Goal: Task Accomplishment & Management: Use online tool/utility

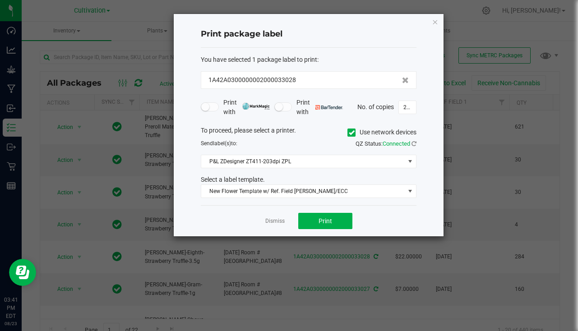
scroll to position [45, 0]
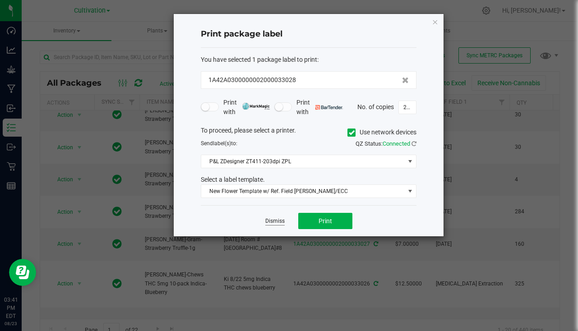
click at [277, 218] on link "Dismiss" at bounding box center [274, 222] width 19 height 8
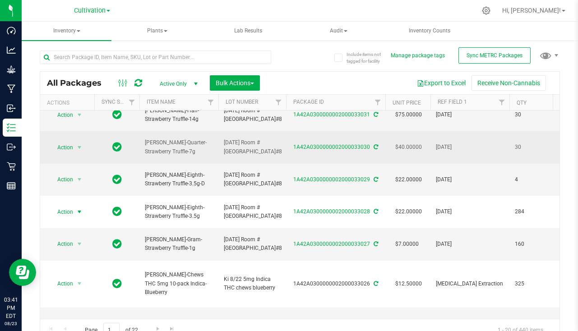
scroll to position [0, 0]
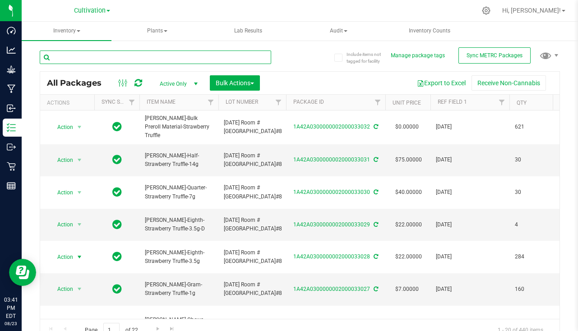
click at [151, 51] on input "text" at bounding box center [156, 58] width 232 height 14
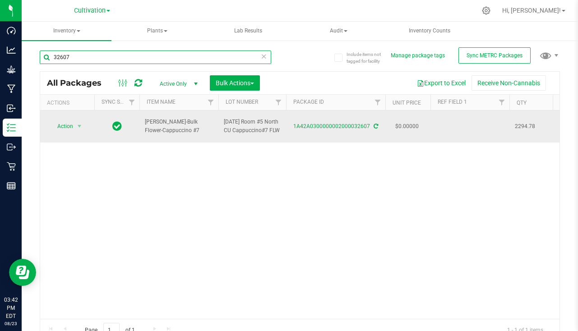
type input "32607"
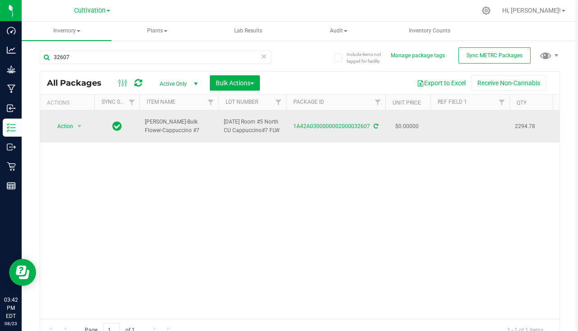
click at [472, 129] on td at bounding box center [470, 127] width 79 height 32
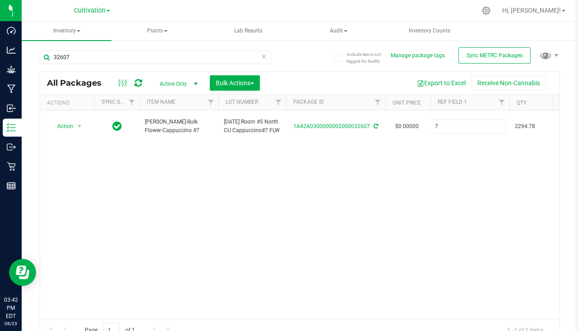
type input "[DATE]"
click at [223, 79] on button "Bulk Actions" at bounding box center [235, 82] width 50 height 15
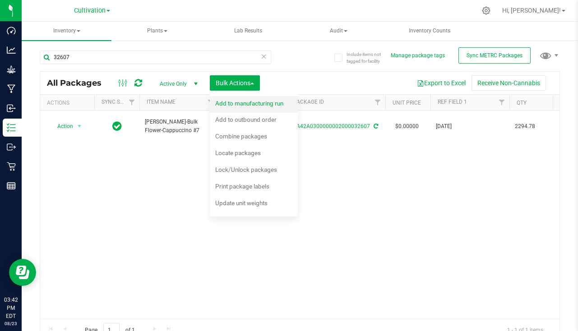
click at [221, 107] on span "Add to manufacturing run" at bounding box center [249, 103] width 68 height 7
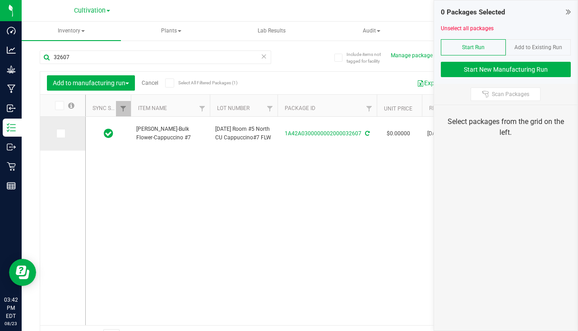
click at [56, 132] on span at bounding box center [60, 133] width 9 height 9
click at [0, 0] on input "checkbox" at bounding box center [0, 0] width 0 height 0
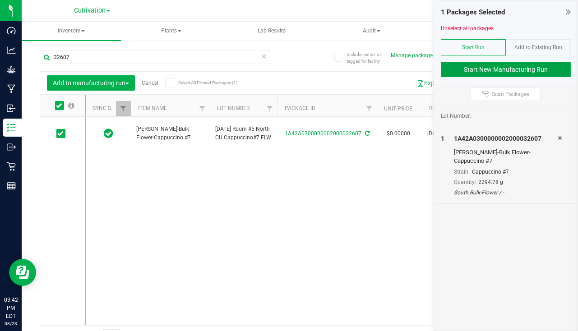
click at [473, 66] on button "Start New Manufacturing Run" at bounding box center [506, 69] width 130 height 15
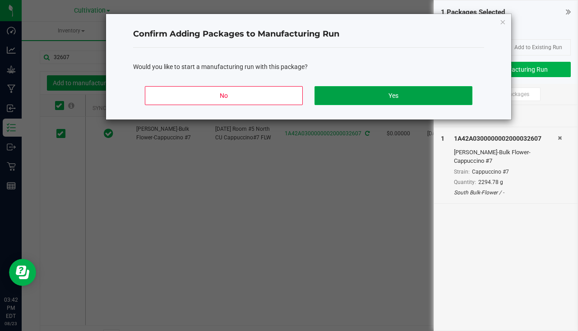
click at [390, 93] on button "Yes" at bounding box center [394, 95] width 158 height 19
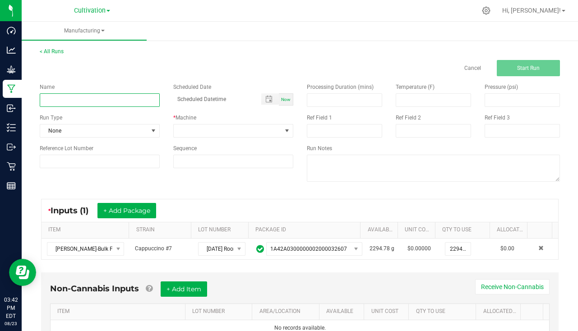
click at [75, 104] on input at bounding box center [100, 100] width 120 height 14
type input "[PERSON_NAME] - Cappuccino #7 [DATE]"
drag, startPoint x: 283, startPoint y: 100, endPoint x: 267, endPoint y: 107, distance: 17.6
click at [283, 100] on span "Now" at bounding box center [285, 99] width 9 height 5
type input "[DATE] 3:43 PM"
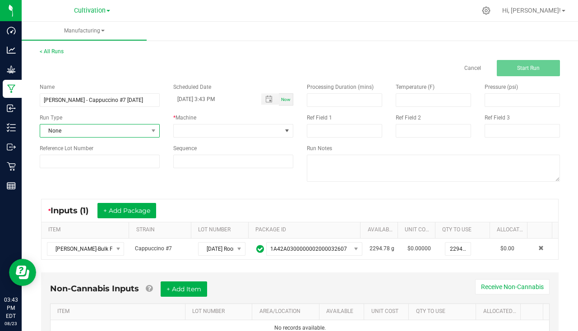
click at [88, 132] on span "None" at bounding box center [94, 131] width 108 height 13
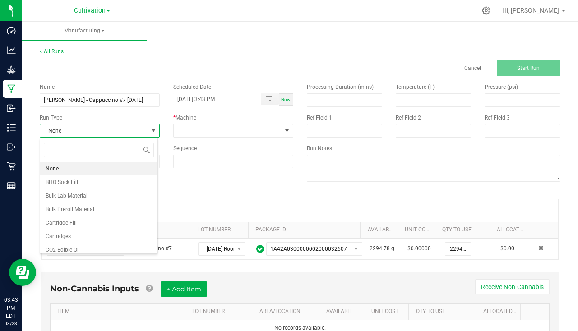
scroll to position [14, 118]
type input "pa"
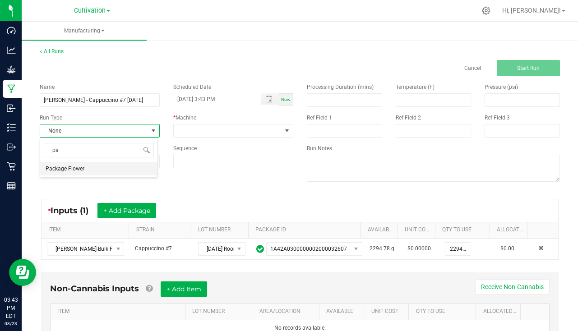
click at [83, 171] on span "Package Flower" at bounding box center [65, 168] width 39 height 9
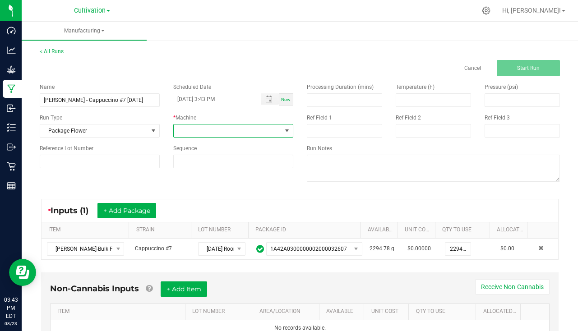
click at [214, 125] on span at bounding box center [228, 131] width 108 height 13
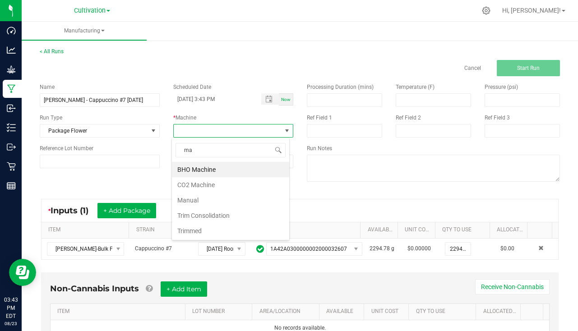
type input "man"
click at [205, 165] on li "Manual" at bounding box center [230, 169] width 117 height 15
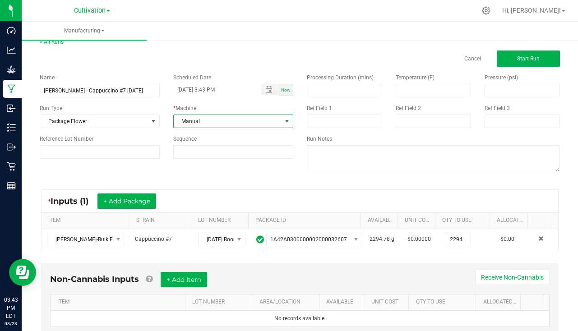
scroll to position [0, 0]
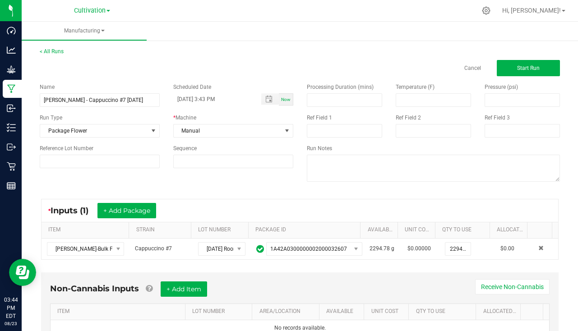
click at [281, 98] on span "Now" at bounding box center [285, 99] width 9 height 5
type input "[DATE] 3:44 PM"
click at [502, 69] on button "Start Run" at bounding box center [528, 68] width 63 height 16
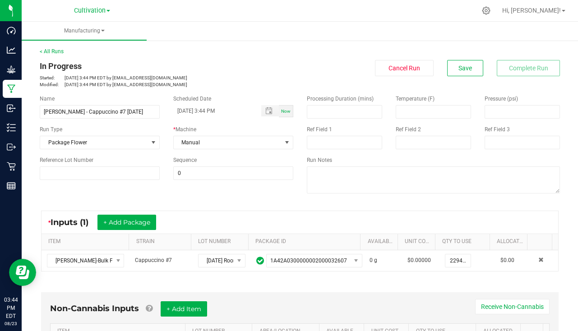
scroll to position [181, 0]
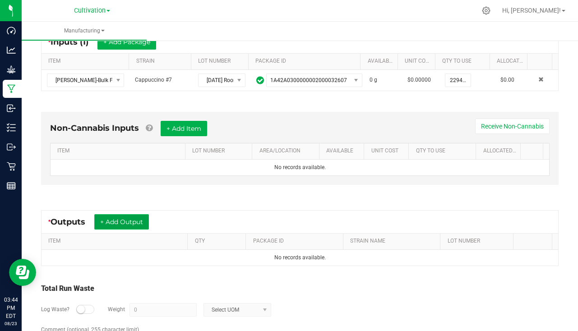
click at [136, 225] on button "+ Add Output" at bounding box center [121, 221] width 55 height 15
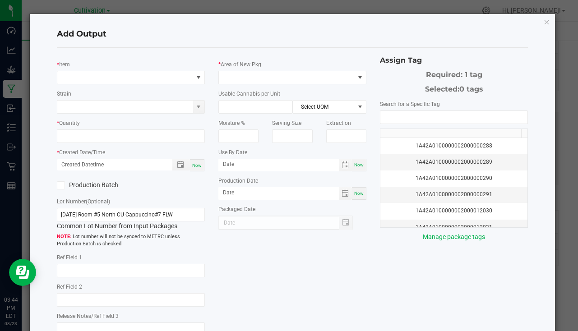
type input "[DATE]"
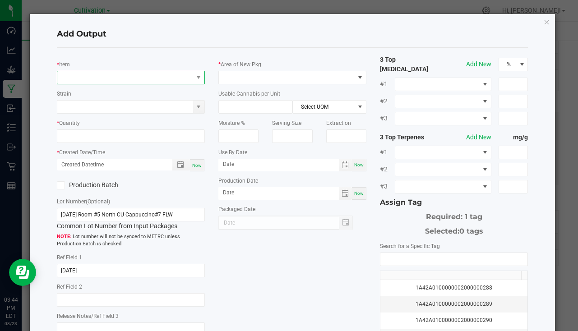
click at [86, 81] on span "NO DATA FOUND" at bounding box center [125, 77] width 136 height 13
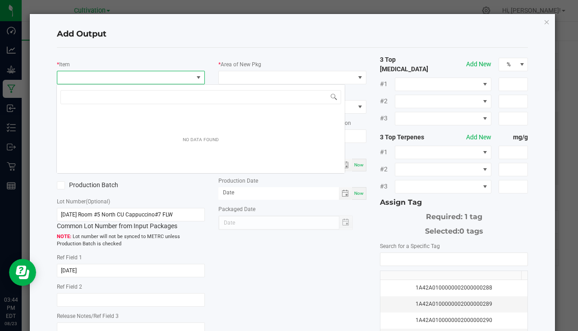
scroll to position [14, 146]
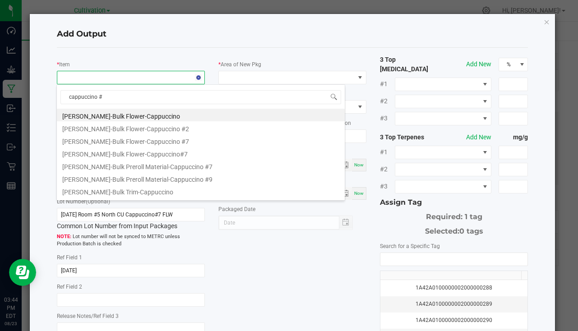
type input "cappuccino #7"
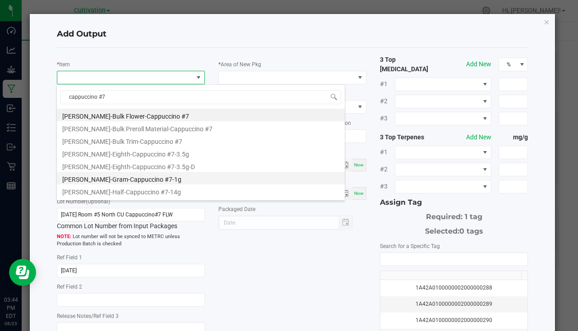
click at [144, 175] on li "[PERSON_NAME]-Gram-Cappuccino #7-1g" at bounding box center [201, 178] width 288 height 13
type input "0 ea"
type input "1"
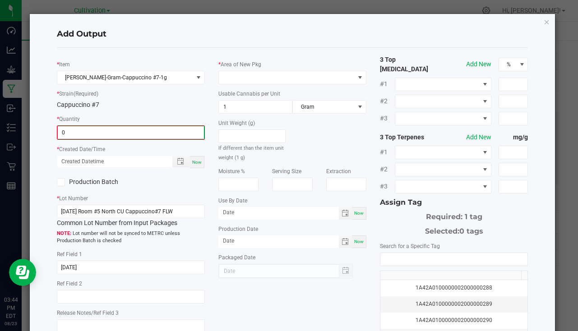
click at [107, 132] on input "0" at bounding box center [131, 132] width 146 height 13
type input "160 ea"
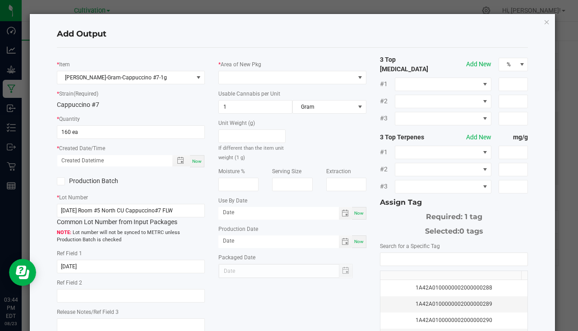
click at [202, 162] on div "Now" at bounding box center [197, 161] width 14 height 12
type input "[DATE] 3:44 PM"
type input "[DATE]"
click at [233, 82] on span at bounding box center [287, 77] width 136 height 13
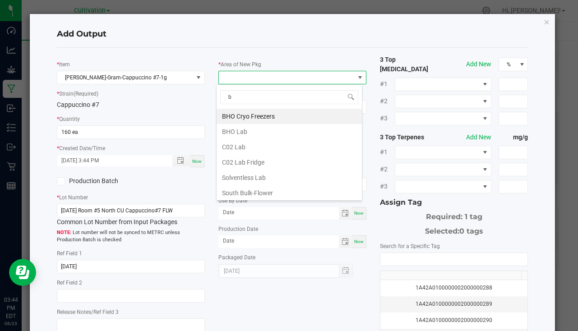
type input "bu"
click at [275, 121] on li "South Bulk-Flower" at bounding box center [289, 116] width 145 height 15
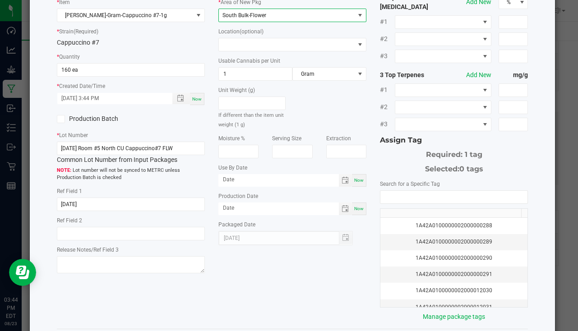
scroll to position [100, 0]
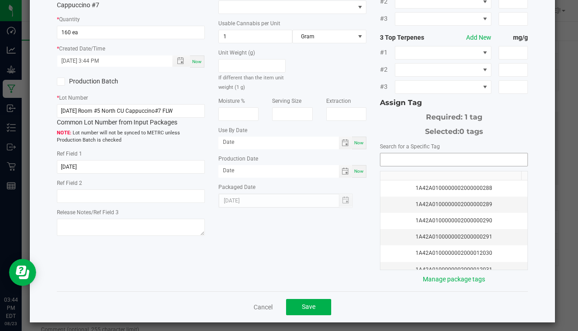
click at [403, 154] on input "NO DATA FOUND" at bounding box center [453, 159] width 147 height 13
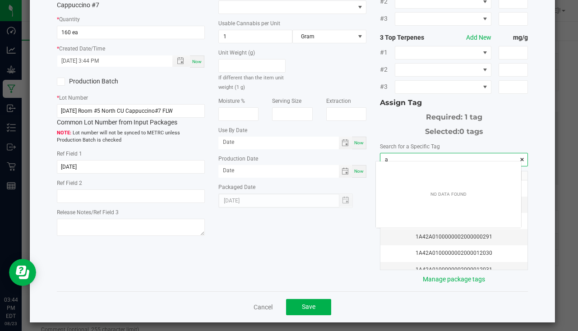
scroll to position [13, 145]
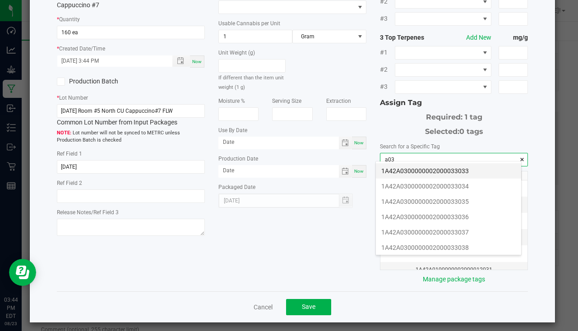
click at [474, 168] on li "1A42A0300000002000033033" at bounding box center [448, 170] width 145 height 15
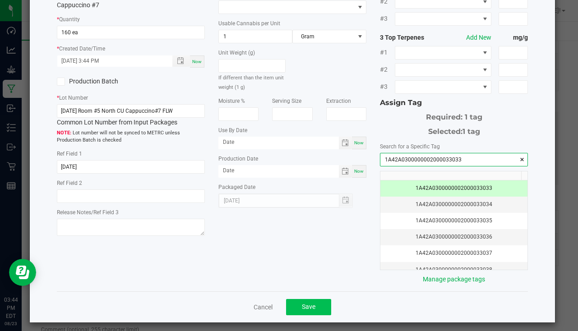
type input "1A42A0300000002000033033"
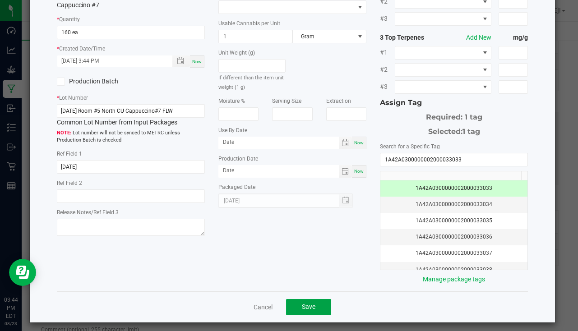
drag, startPoint x: 306, startPoint y: 298, endPoint x: 241, endPoint y: 302, distance: 65.5
click at [307, 303] on span "Save" at bounding box center [309, 306] width 14 height 7
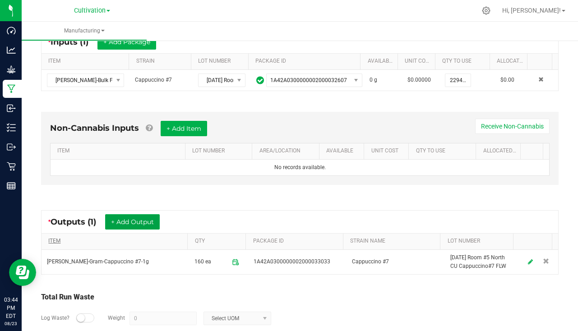
scroll to position [227, 0]
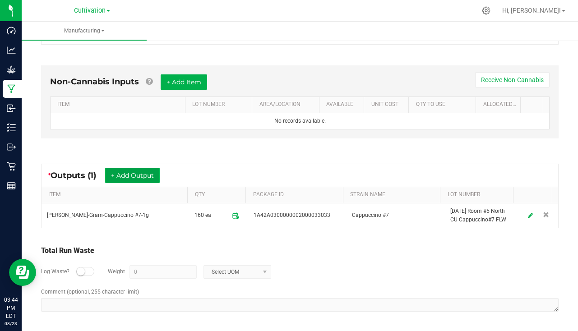
click at [123, 170] on button "+ Add Output" at bounding box center [132, 175] width 55 height 15
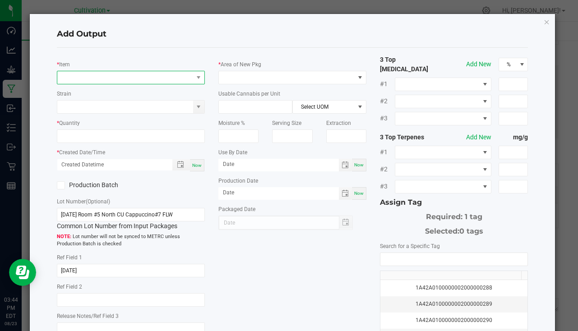
click at [88, 79] on span "NO DATA FOUND" at bounding box center [125, 77] width 136 height 13
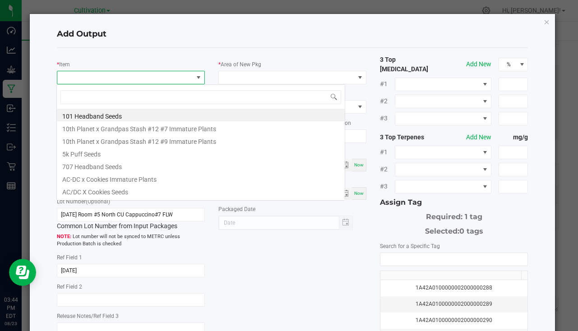
scroll to position [14, 146]
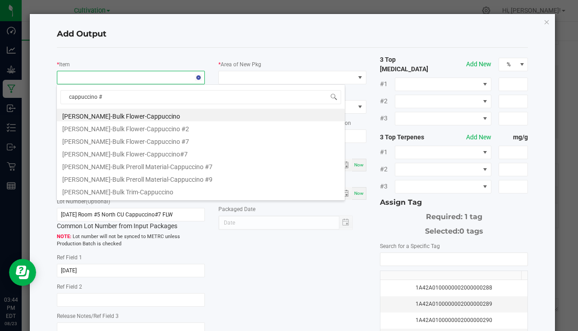
type input "cappuccino #7"
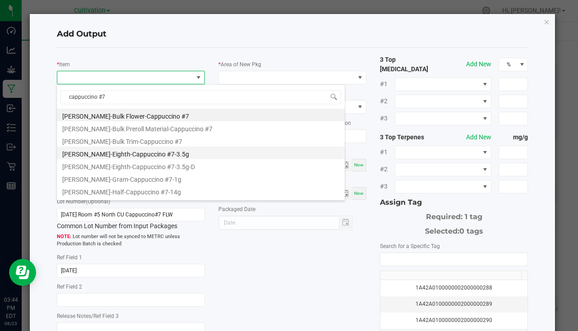
click at [126, 153] on li "[PERSON_NAME]-Eighth-Cappuccino #7-3.5g" at bounding box center [201, 153] width 288 height 13
type input "0 ea"
type input "3.5"
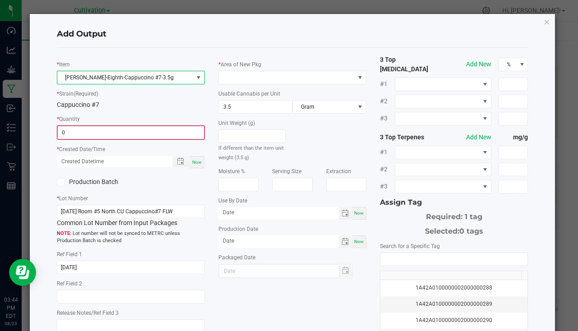
click at [106, 130] on input "0" at bounding box center [131, 132] width 146 height 13
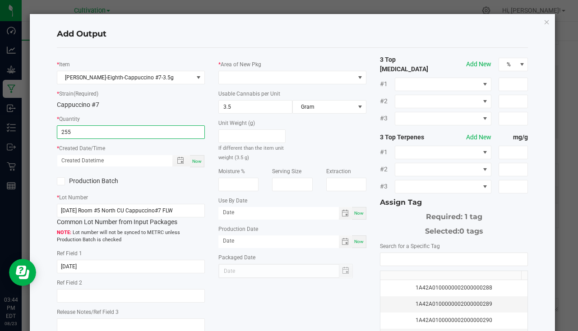
type input "255 ea"
click at [200, 162] on div "Now" at bounding box center [197, 161] width 14 height 12
type input "[DATE] 3:44 PM"
type input "[DATE]"
drag, startPoint x: 263, startPoint y: 69, endPoint x: 263, endPoint y: 74, distance: 5.4
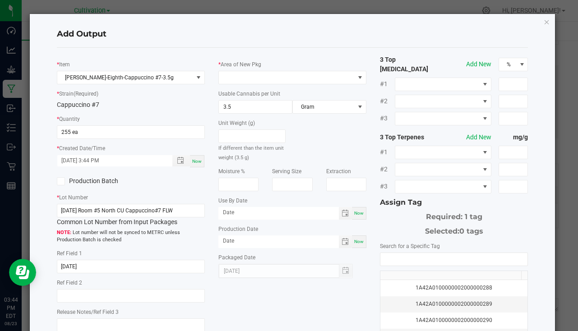
click at [263, 70] on div "* Area of New Pkg" at bounding box center [292, 72] width 148 height 25
click at [263, 74] on span at bounding box center [287, 77] width 136 height 13
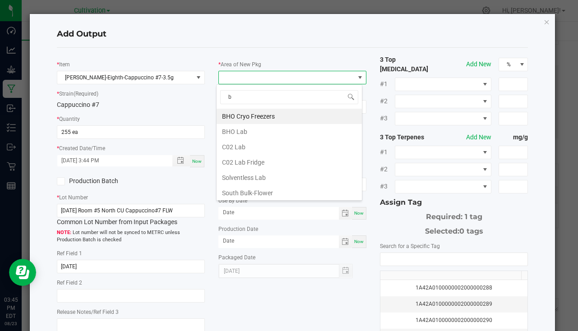
type input "bu"
click at [258, 120] on li "South Bulk-Flower" at bounding box center [289, 116] width 145 height 15
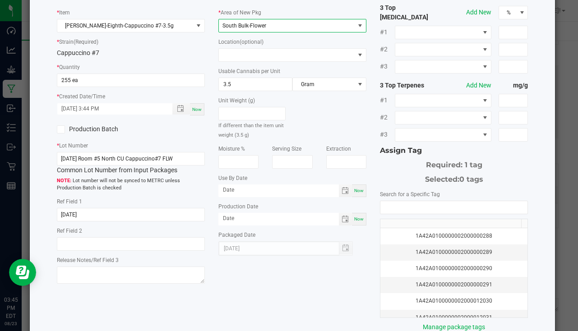
scroll to position [100, 0]
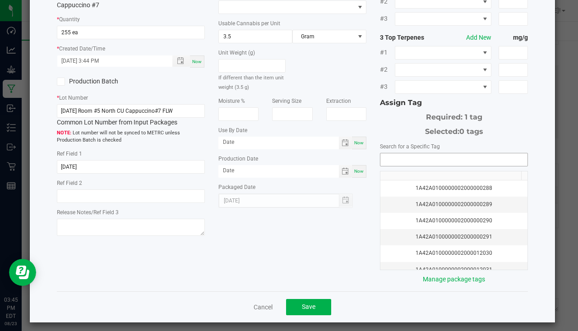
click at [407, 153] on input "NO DATA FOUND" at bounding box center [453, 159] width 147 height 13
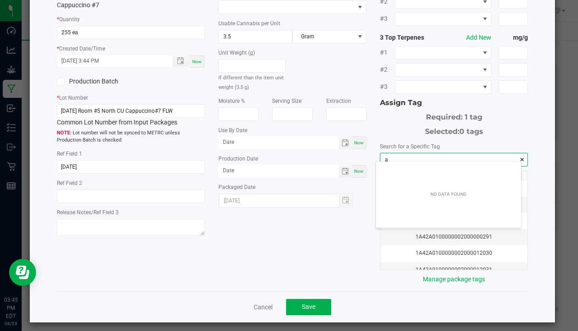
scroll to position [13, 145]
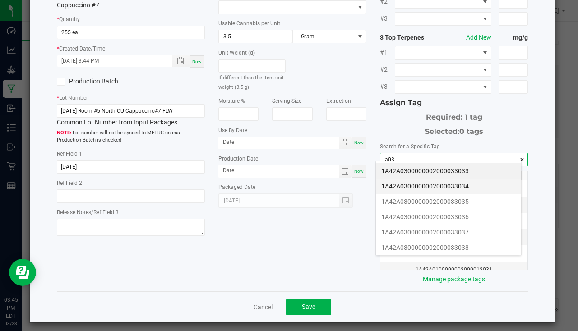
click at [443, 184] on li "1A42A0300000002000033034" at bounding box center [448, 186] width 145 height 15
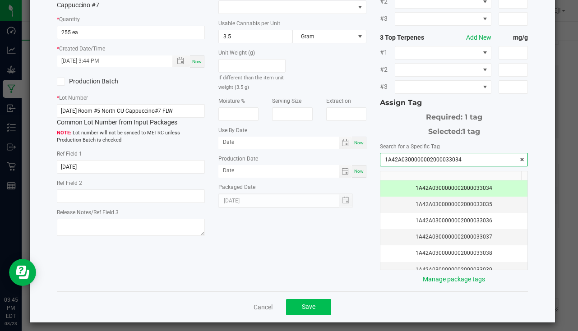
type input "1A42A0300000002000033034"
click at [303, 303] on span "Save" at bounding box center [309, 306] width 14 height 7
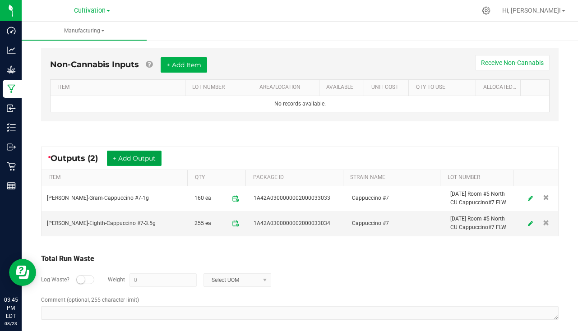
scroll to position [252, 0]
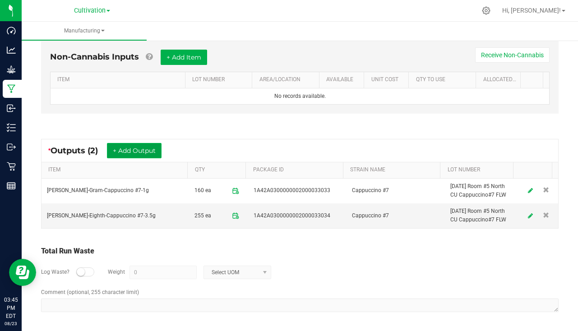
click at [144, 147] on button "+ Add Output" at bounding box center [134, 150] width 55 height 15
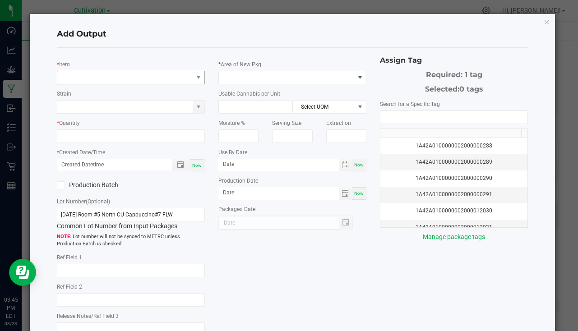
type input "[DATE]"
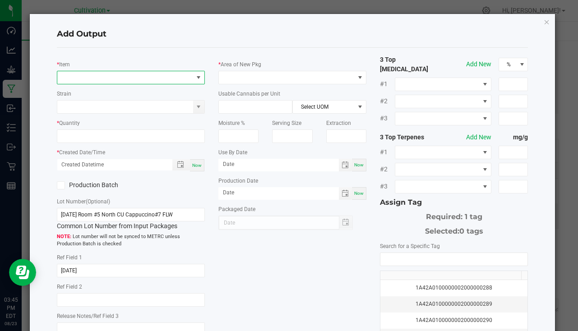
click at [116, 72] on span "NO DATA FOUND" at bounding box center [125, 77] width 136 height 13
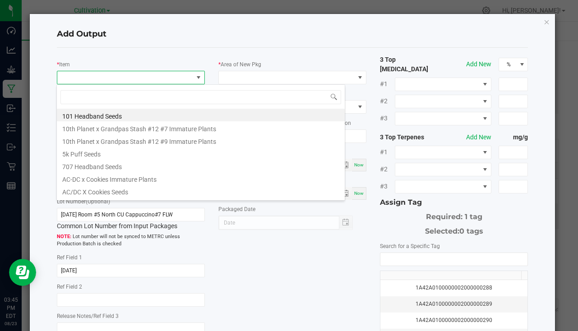
scroll to position [14, 146]
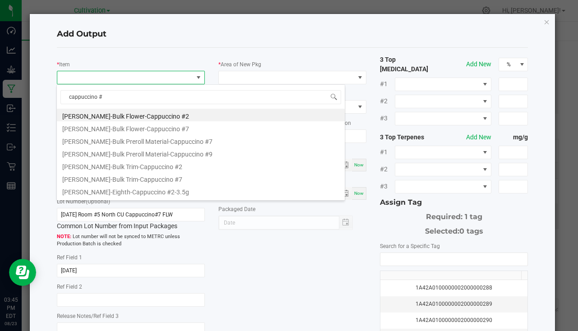
type input "cappuccino #7"
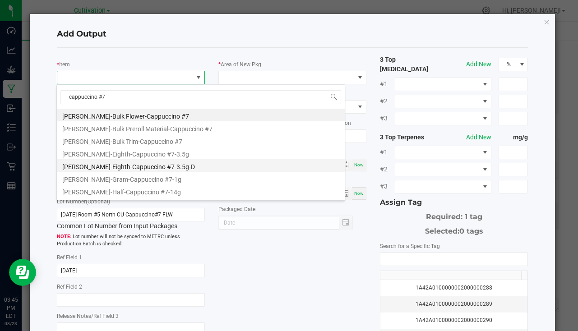
click at [158, 164] on li "[PERSON_NAME]-Eighth-Cappuccino #7-3.5g-D" at bounding box center [201, 165] width 288 height 13
type input "0 ea"
type input "3.5"
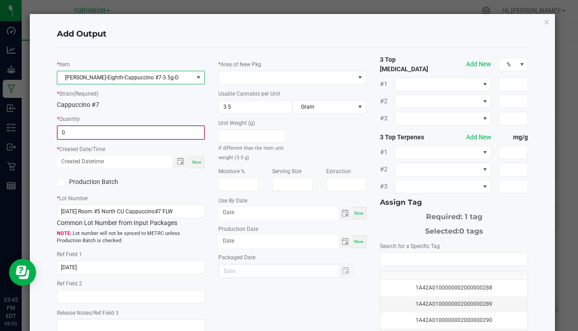
click at [108, 131] on input "0" at bounding box center [131, 132] width 146 height 13
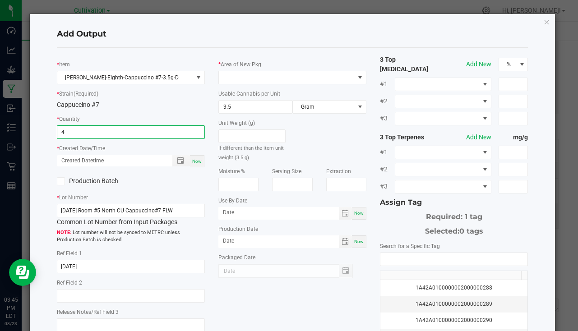
type input "4 ea"
click at [194, 164] on span "Now" at bounding box center [196, 161] width 9 height 5
type input "[DATE] 3:45 PM"
type input "[DATE]"
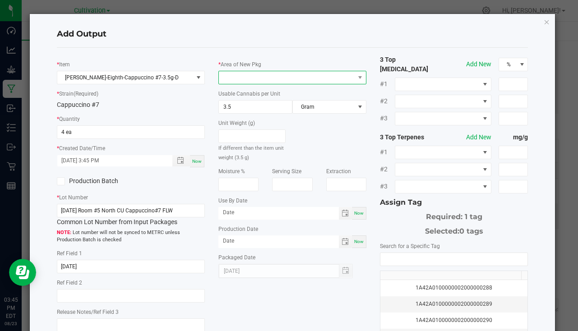
click at [259, 72] on span at bounding box center [287, 77] width 136 height 13
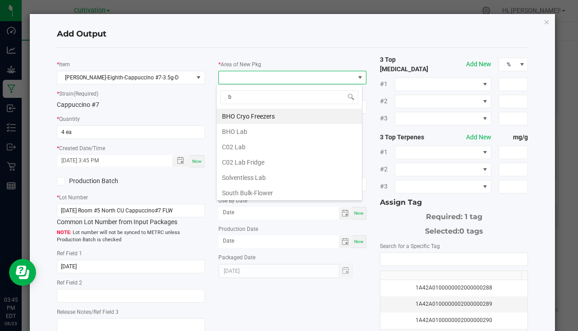
type input "bu"
click at [263, 122] on li "South Bulk-Flower" at bounding box center [289, 116] width 145 height 15
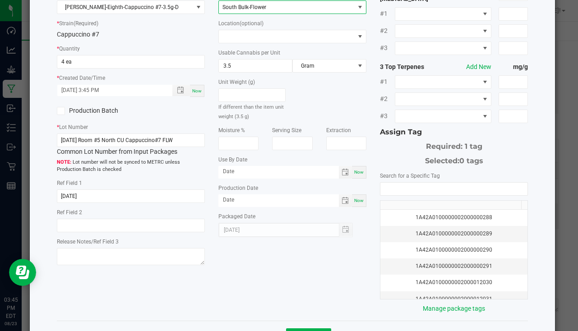
scroll to position [100, 0]
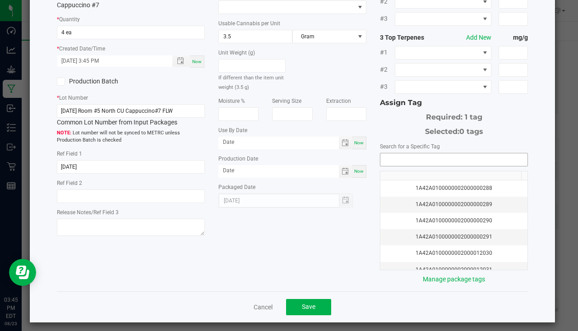
click at [413, 153] on input "NO DATA FOUND" at bounding box center [453, 159] width 147 height 13
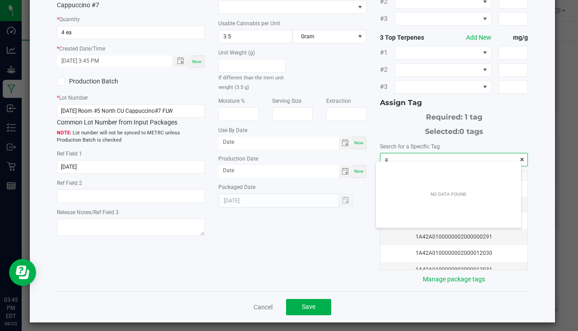
scroll to position [13, 145]
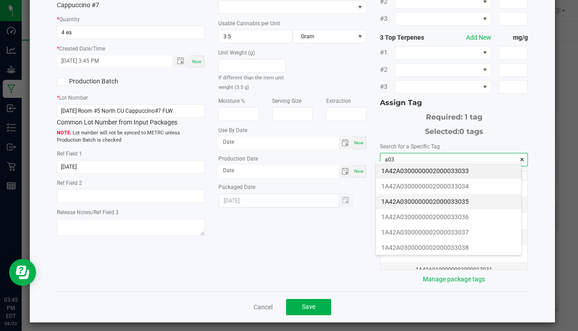
click at [444, 194] on li "1A42A0300000002000033035" at bounding box center [448, 201] width 145 height 15
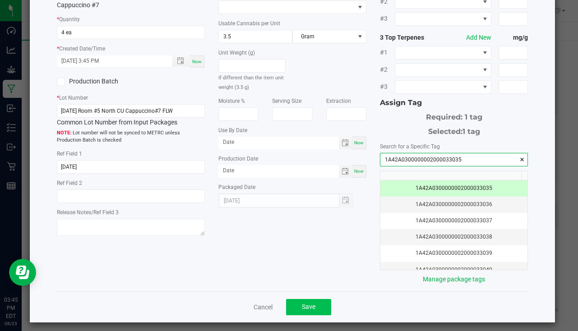
type input "1A42A0300000002000033035"
click at [306, 299] on button "Save" at bounding box center [308, 307] width 45 height 16
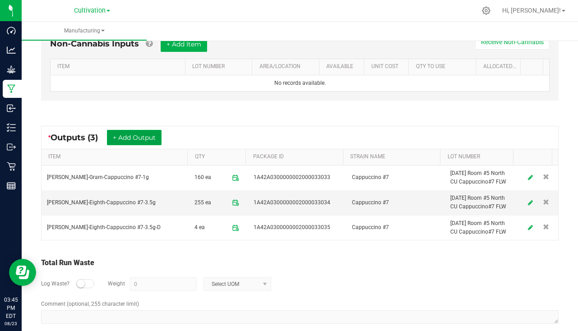
scroll to position [277, 0]
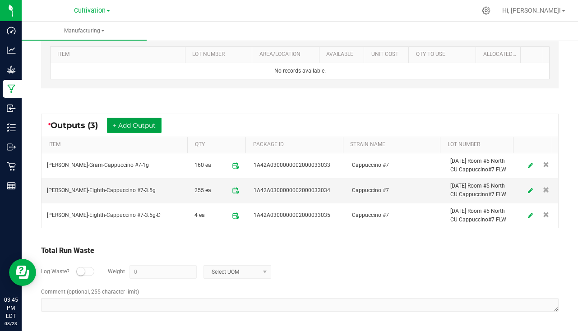
click at [131, 121] on button "+ Add Output" at bounding box center [134, 125] width 55 height 15
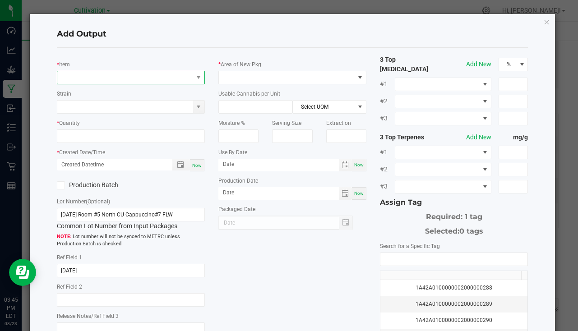
click at [86, 74] on span "NO DATA FOUND" at bounding box center [125, 77] width 136 height 13
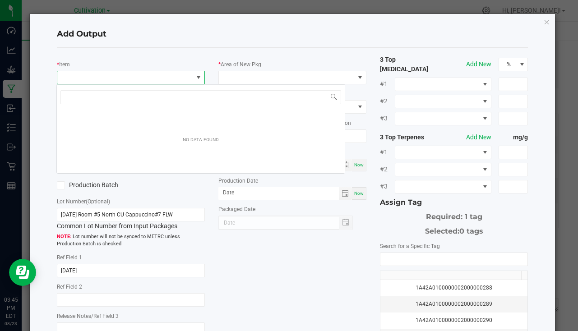
scroll to position [14, 146]
type input "cappuccino #7"
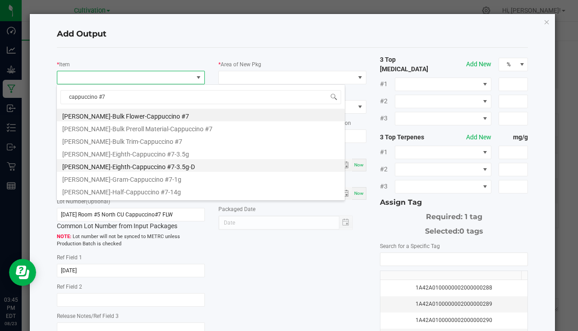
scroll to position [36, 0]
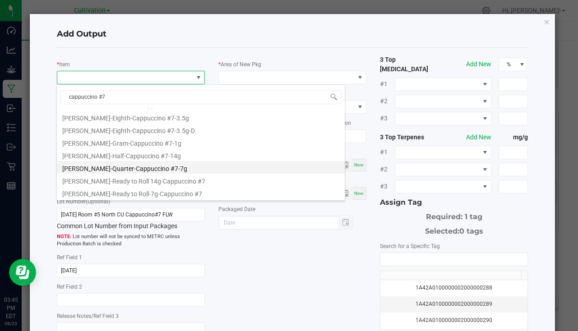
click at [164, 163] on li "[PERSON_NAME]-Quarter-Cappuccino #7-7g" at bounding box center [201, 167] width 288 height 13
type input "0 ea"
type input "7"
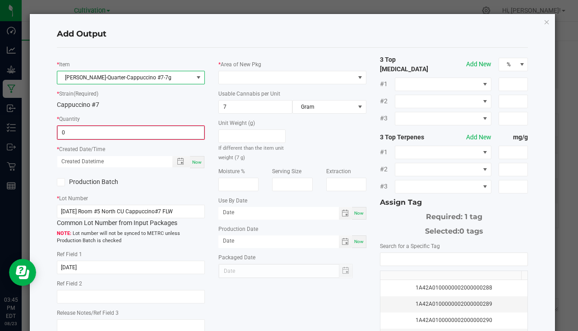
click at [111, 132] on input "0" at bounding box center [131, 132] width 146 height 13
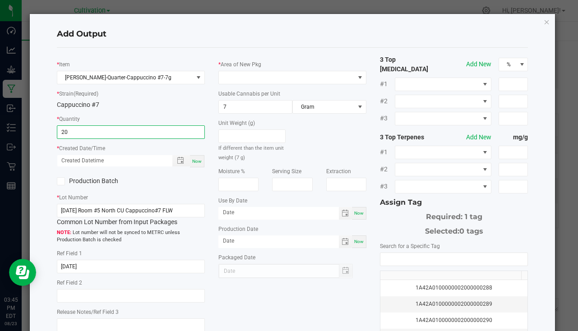
type input "20 ea"
drag, startPoint x: 196, startPoint y: 158, endPoint x: 230, endPoint y: 120, distance: 50.5
click at [196, 158] on div "Now" at bounding box center [197, 161] width 14 height 12
type input "[DATE] 3:45 PM"
type input "[DATE]"
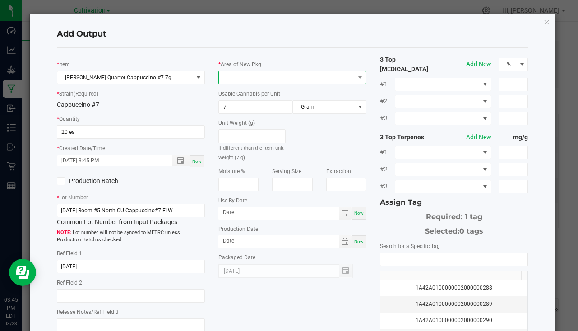
click at [249, 73] on span at bounding box center [287, 77] width 136 height 13
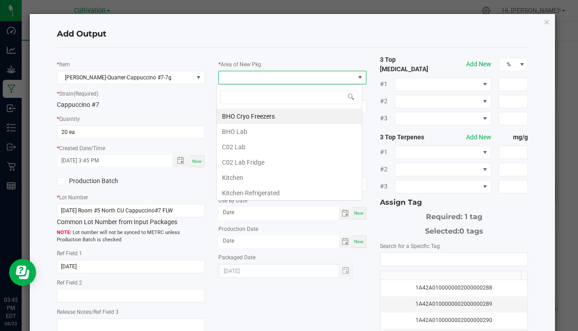
scroll to position [14, 146]
type input "bu"
click at [289, 117] on li "South Bulk-Flower" at bounding box center [289, 116] width 145 height 15
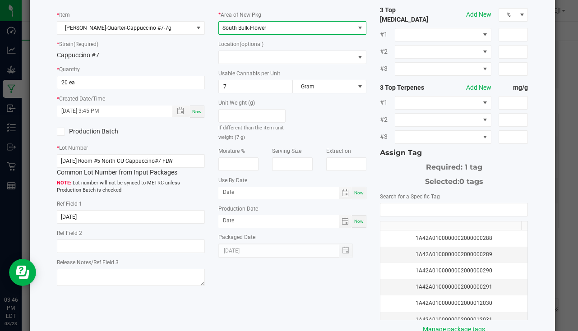
scroll to position [100, 0]
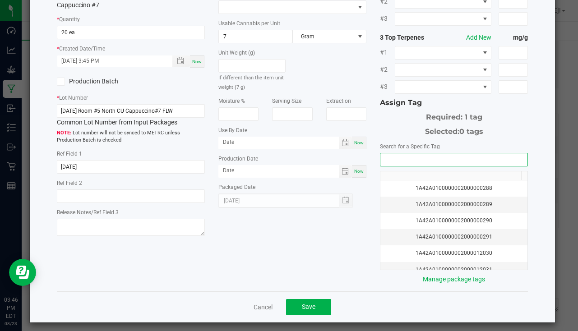
click at [405, 156] on input "NO DATA FOUND" at bounding box center [453, 159] width 147 height 13
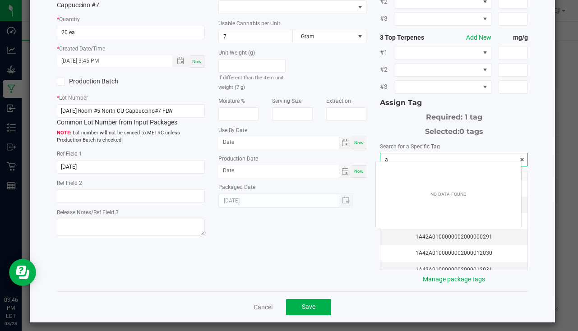
scroll to position [13, 145]
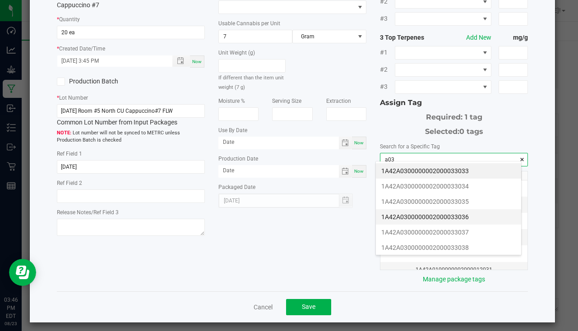
click at [464, 214] on li "1A42A0300000002000033036" at bounding box center [448, 216] width 145 height 15
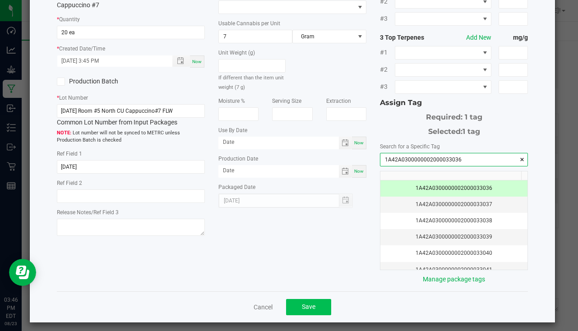
type input "1A42A0300000002000033036"
click at [308, 299] on button "Save" at bounding box center [308, 307] width 45 height 16
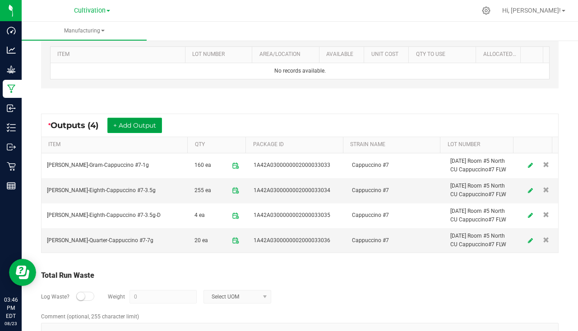
click at [159, 122] on button "+ Add Output" at bounding box center [134, 125] width 55 height 15
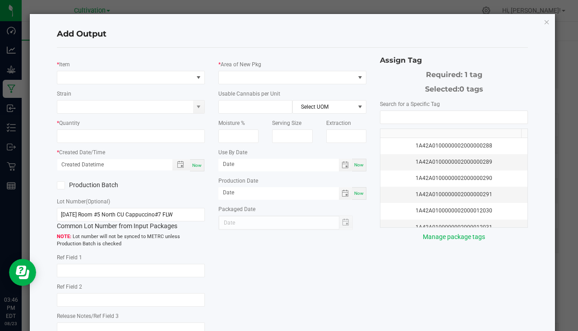
type input "[DATE]"
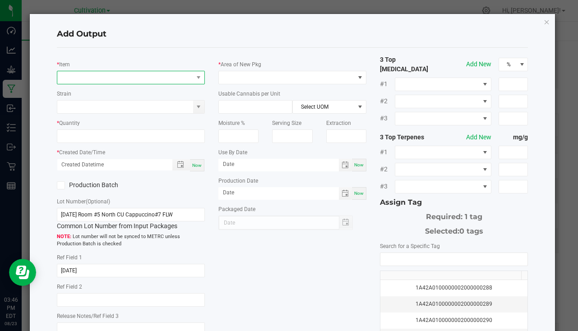
click at [125, 76] on span "NO DATA FOUND" at bounding box center [125, 77] width 136 height 13
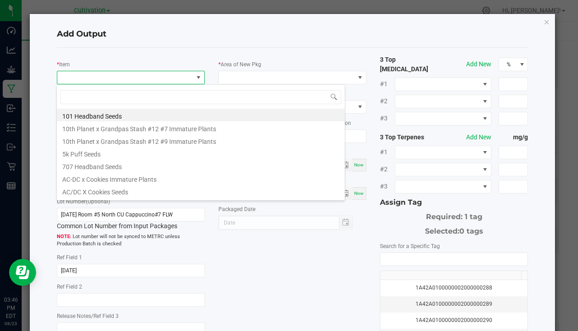
scroll to position [14, 146]
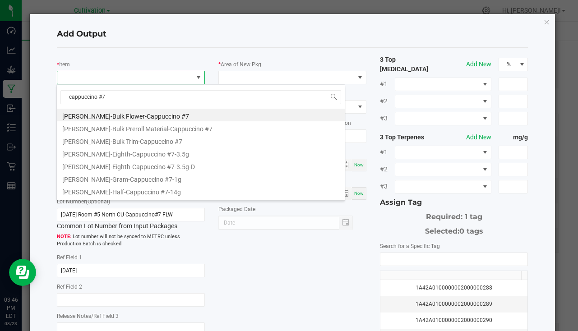
type input "cappuccino #7-"
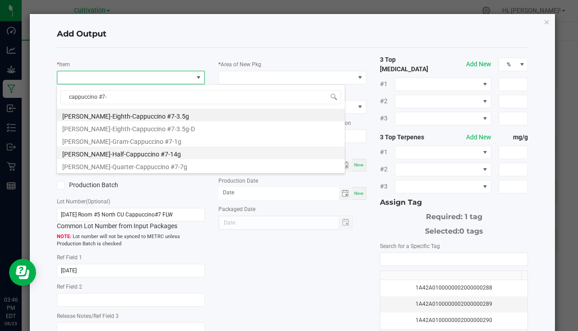
click at [119, 153] on li "[PERSON_NAME]-Half-Cappuccino #7-14g" at bounding box center [201, 153] width 288 height 13
type input "0 ea"
type input "14"
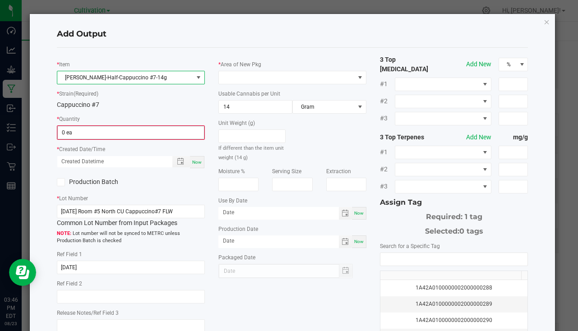
click at [65, 139] on span "0 ea" at bounding box center [130, 133] width 147 height 14
click at [72, 134] on input "0" at bounding box center [131, 132] width 146 height 13
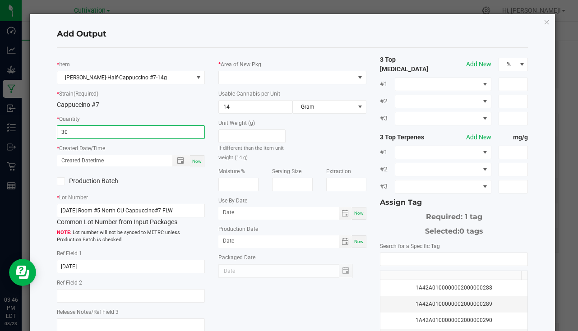
type input "30 ea"
drag, startPoint x: 195, startPoint y: 162, endPoint x: 220, endPoint y: 127, distance: 43.0
click at [195, 162] on span "Now" at bounding box center [196, 161] width 9 height 5
type input "[DATE] 3:46 PM"
type input "[DATE]"
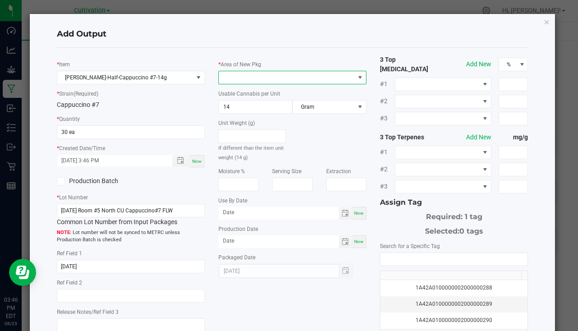
click at [254, 78] on span at bounding box center [287, 77] width 136 height 13
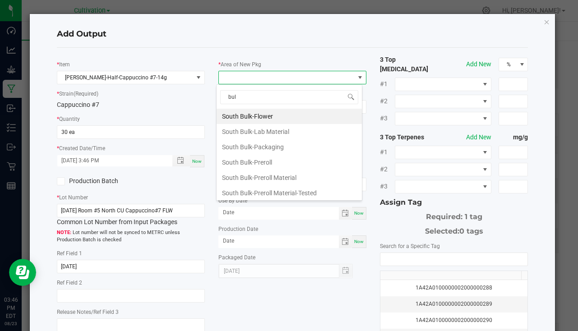
type input "bulk"
drag, startPoint x: 273, startPoint y: 112, endPoint x: 280, endPoint y: 107, distance: 9.4
click at [273, 112] on li "South Bulk-Flower" at bounding box center [289, 116] width 145 height 15
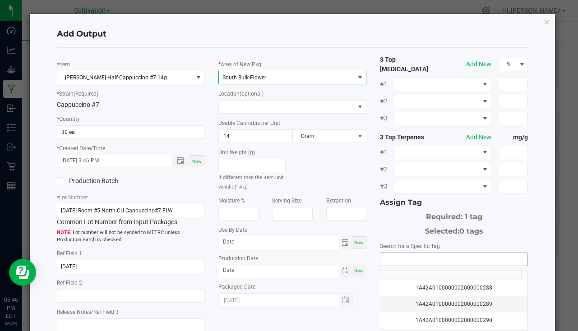
scroll to position [100, 0]
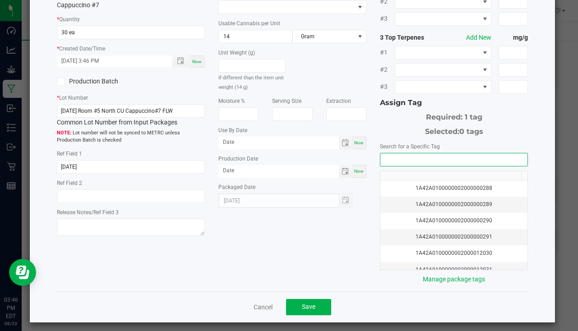
click at [454, 154] on input "NO DATA FOUND" at bounding box center [453, 159] width 147 height 13
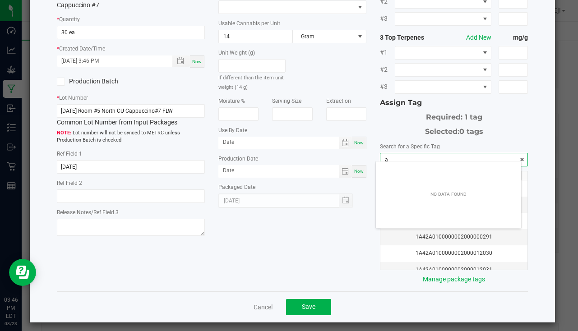
scroll to position [13, 145]
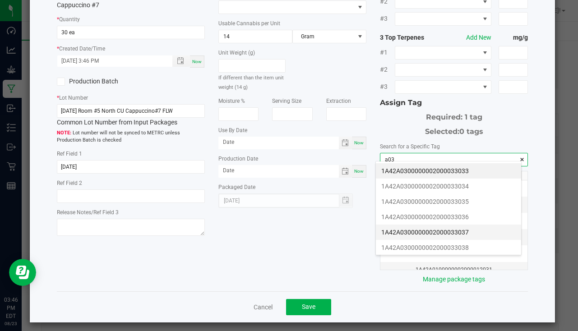
click at [476, 237] on li "1A42A0300000002000033037" at bounding box center [448, 232] width 145 height 15
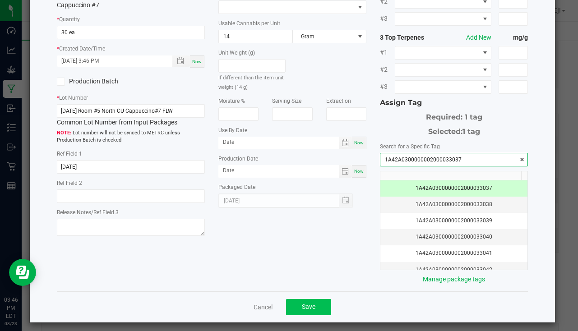
type input "1A42A0300000002000033037"
click at [303, 303] on span "Save" at bounding box center [309, 306] width 14 height 7
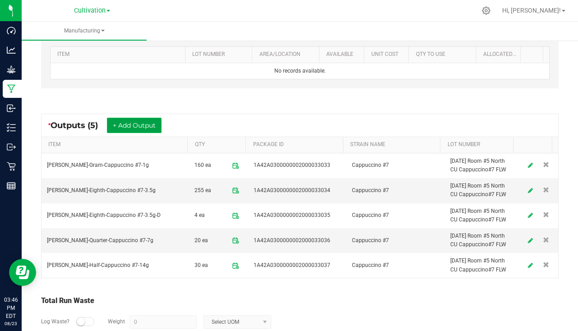
click at [148, 125] on button "+ Add Output" at bounding box center [134, 125] width 55 height 15
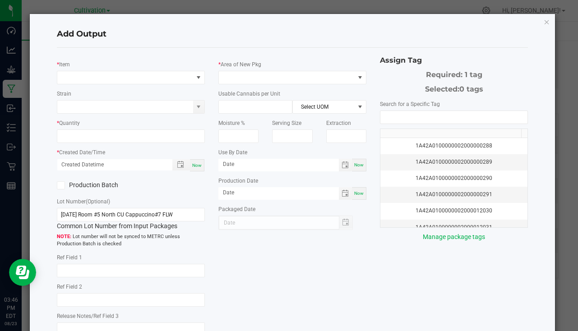
type input "[DATE]"
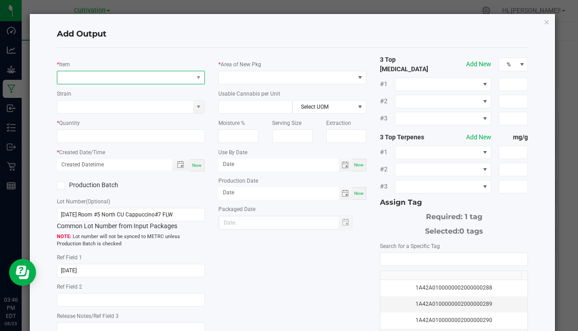
drag, startPoint x: 124, startPoint y: 78, endPoint x: 127, endPoint y: 74, distance: 5.1
click at [124, 78] on span "NO DATA FOUND" at bounding box center [125, 77] width 136 height 13
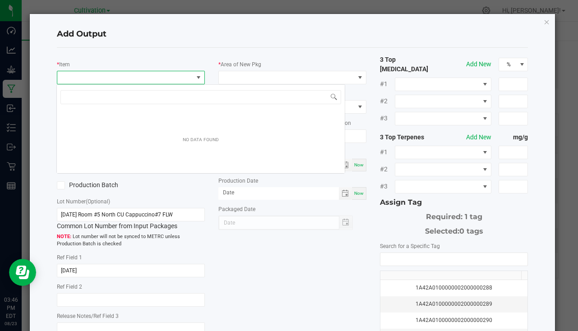
scroll to position [14, 146]
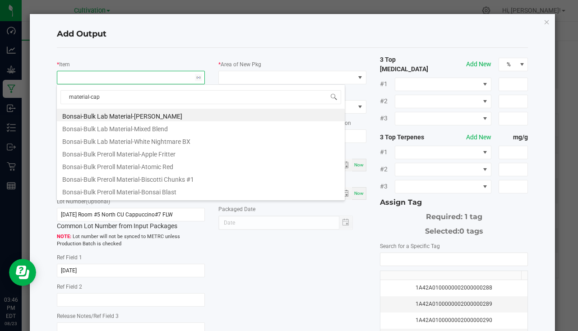
type input "material-[PERSON_NAME]"
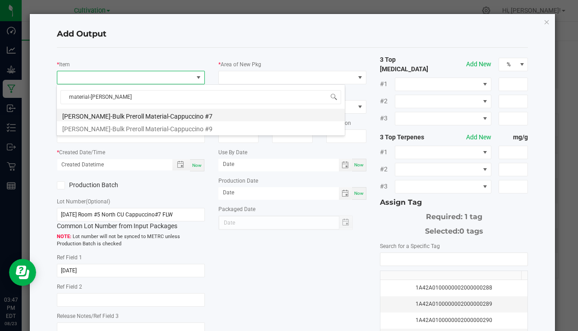
click at [101, 118] on li "[PERSON_NAME]-Bulk Preroll Material-Cappuccino #7" at bounding box center [201, 115] width 288 height 13
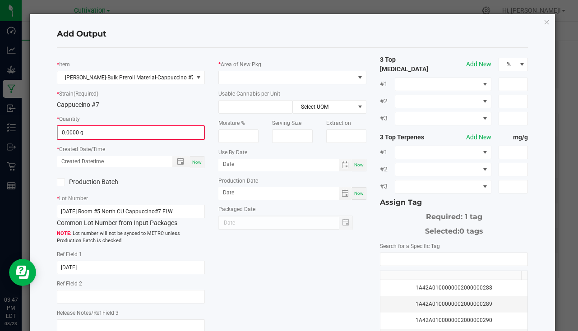
click at [88, 126] on span "0.0000 g" at bounding box center [130, 133] width 147 height 14
click at [77, 136] on input "0" at bounding box center [131, 132] width 146 height 13
type input "623.0000 g"
click at [200, 162] on div "Now" at bounding box center [197, 161] width 14 height 12
type input "[DATE] 3:47 PM"
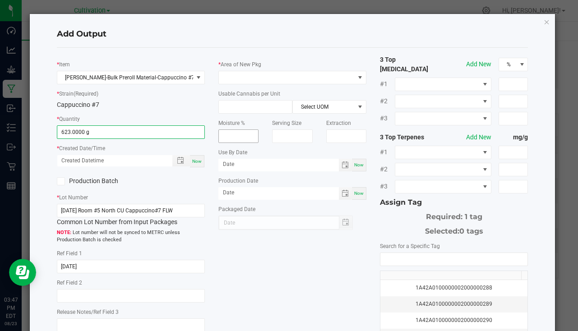
type input "[DATE]"
drag, startPoint x: 259, startPoint y: 85, endPoint x: 260, endPoint y: 79, distance: 5.9
click at [259, 85] on div "* Area of New Pkg Usable Cannabis per Unit Select UOM Moisture % Serving Size E…" at bounding box center [293, 142] width 162 height 175
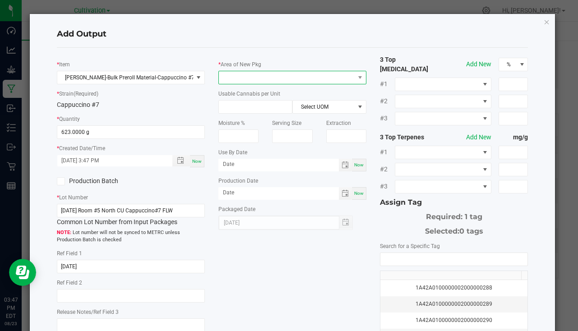
click at [260, 77] on span at bounding box center [287, 77] width 136 height 13
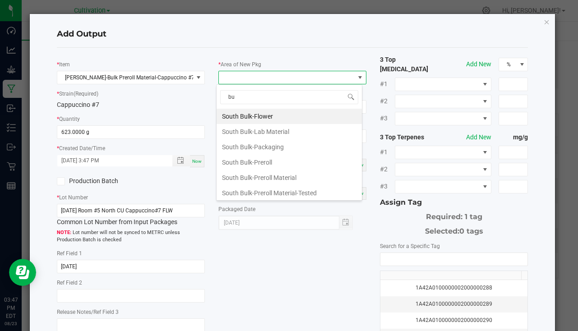
type input "b"
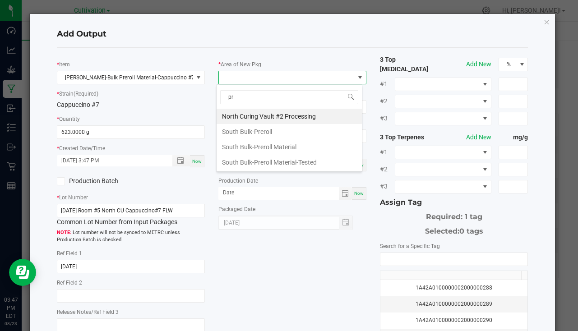
type input "pre"
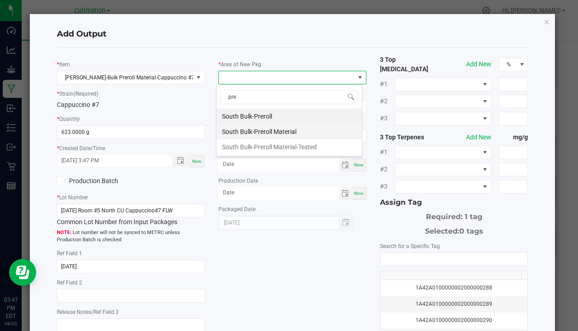
click at [286, 129] on li "South Bulk-Preroll Material" at bounding box center [289, 131] width 145 height 15
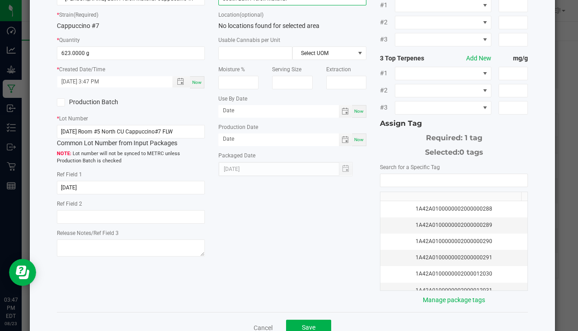
scroll to position [100, 0]
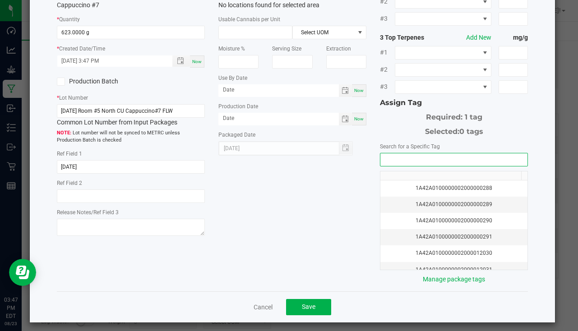
click at [383, 158] on input "NO DATA FOUND" at bounding box center [453, 159] width 147 height 13
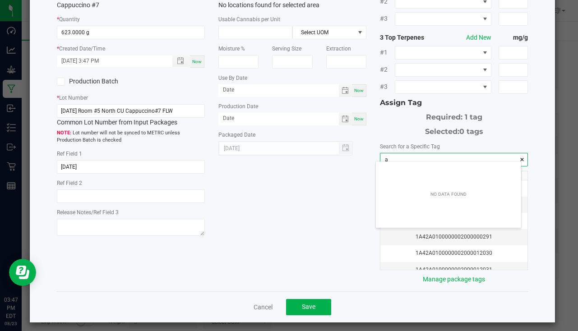
scroll to position [13, 145]
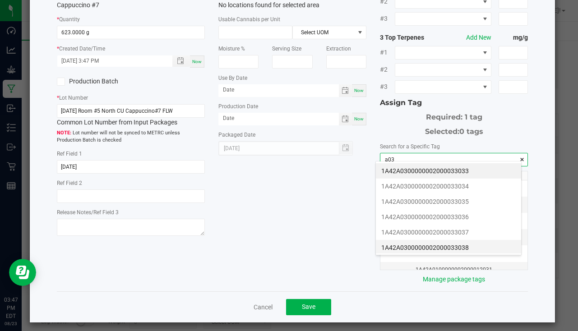
click at [431, 245] on li "1A42A0300000002000033038" at bounding box center [448, 247] width 145 height 15
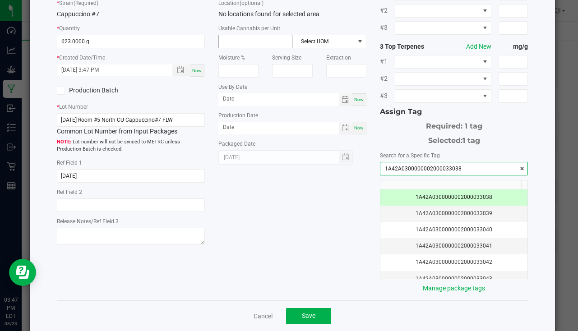
scroll to position [100, 0]
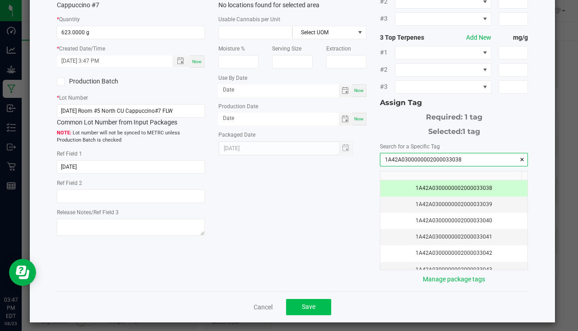
type input "1A42A0300000002000033038"
click at [305, 303] on span "Save" at bounding box center [309, 306] width 14 height 7
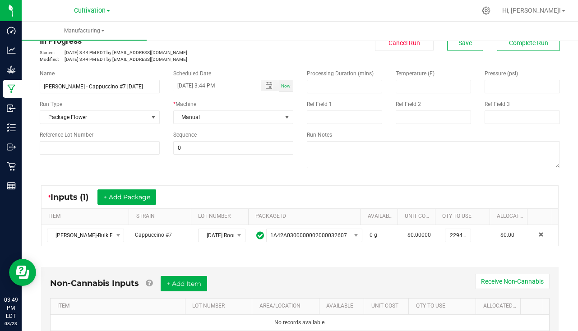
scroll to position [0, 0]
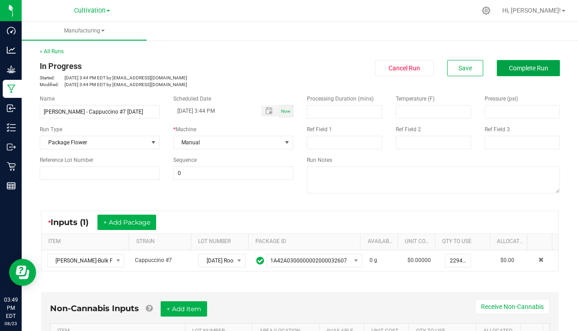
click at [524, 69] on span "Complete Run" at bounding box center [528, 68] width 39 height 7
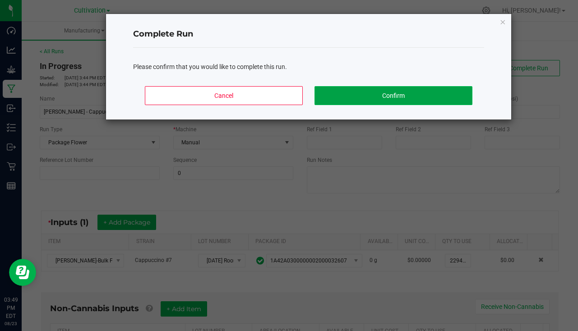
click at [411, 91] on button "Confirm" at bounding box center [394, 95] width 158 height 19
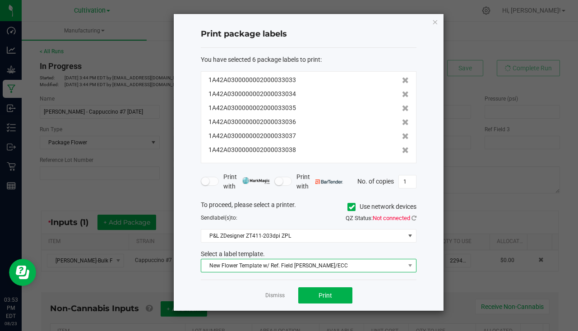
click at [315, 263] on span "New Flower Template w/ Ref. Field [PERSON_NAME]/ECC" at bounding box center [303, 266] width 204 height 13
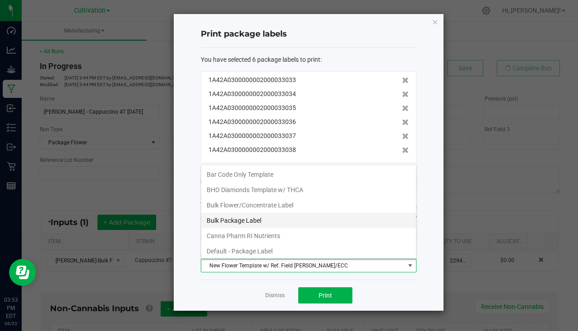
click at [241, 221] on li "Bulk Package Label" at bounding box center [308, 220] width 215 height 15
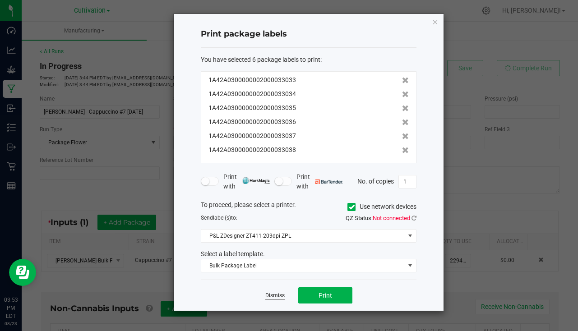
click at [274, 300] on link "Dismiss" at bounding box center [274, 296] width 19 height 8
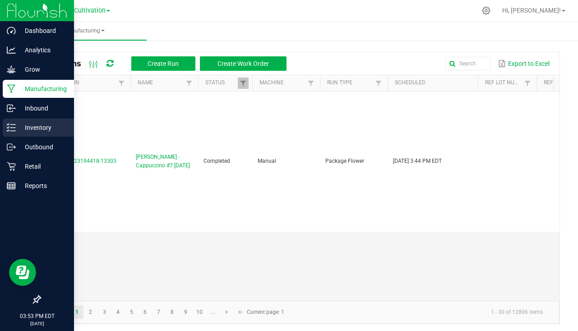
click at [22, 128] on p "Inventory" at bounding box center [43, 127] width 54 height 11
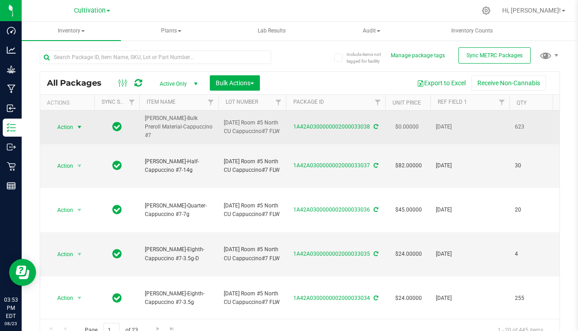
click at [74, 127] on span "select" at bounding box center [79, 127] width 11 height 13
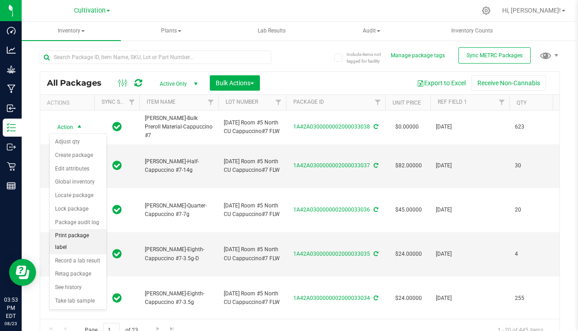
click at [79, 238] on li "Print package label" at bounding box center [78, 241] width 57 height 25
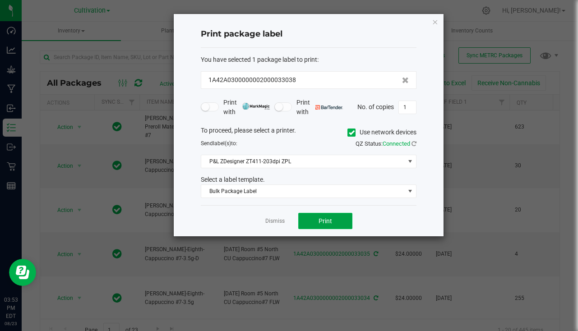
click at [329, 215] on button "Print" at bounding box center [325, 221] width 54 height 16
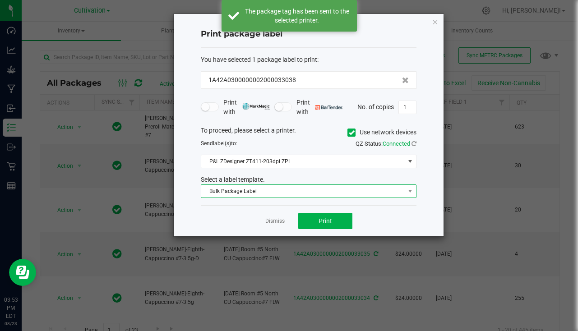
click at [269, 187] on span "Bulk Package Label" at bounding box center [303, 191] width 204 height 13
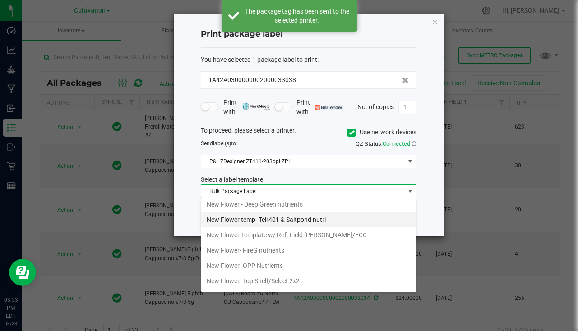
scroll to position [316, 0]
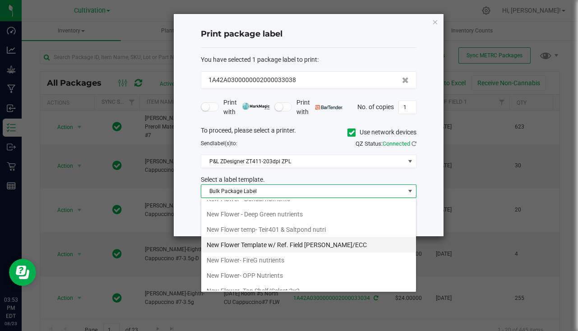
click at [342, 241] on li "New Flower Template w/ Ref. Field [PERSON_NAME]/ECC" at bounding box center [308, 244] width 215 height 15
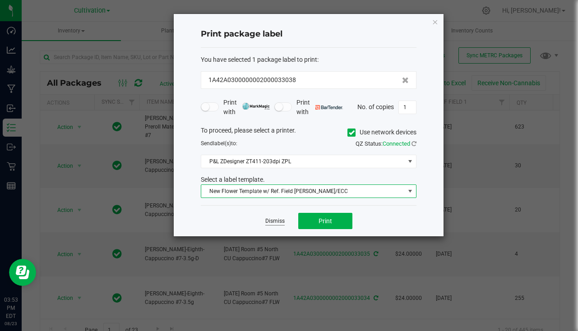
click at [279, 221] on link "Dismiss" at bounding box center [274, 222] width 19 height 8
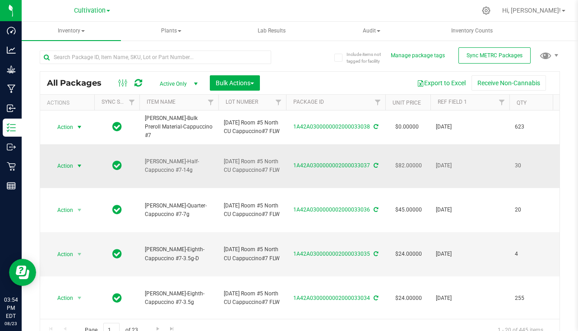
click at [80, 164] on span "select" at bounding box center [79, 165] width 7 height 7
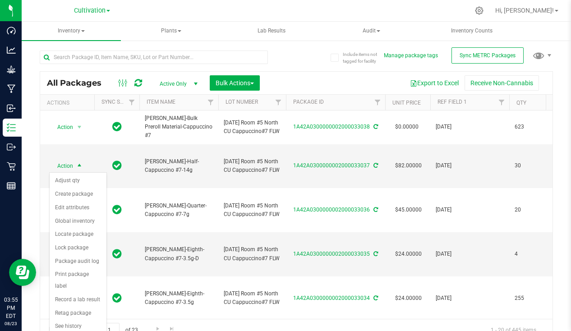
click at [172, 15] on div at bounding box center [316, 11] width 308 height 18
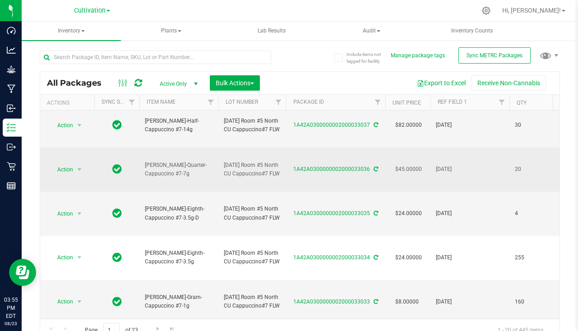
scroll to position [90, 0]
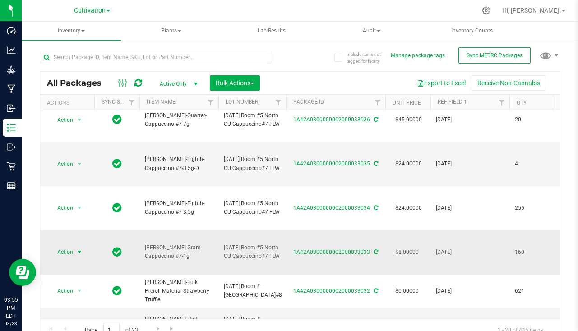
click at [74, 255] on span "select" at bounding box center [79, 252] width 11 height 13
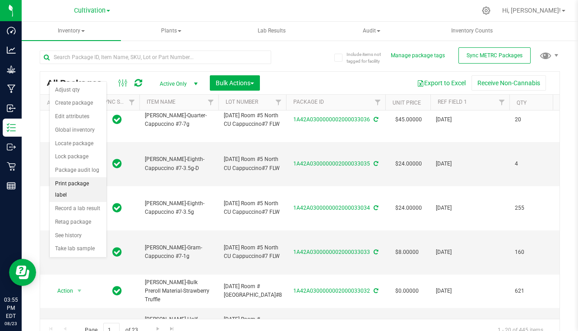
click at [81, 185] on li "Print package label" at bounding box center [78, 189] width 57 height 25
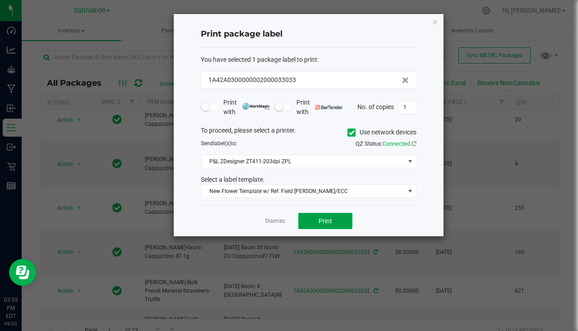
click at [307, 215] on button "Print" at bounding box center [325, 221] width 54 height 16
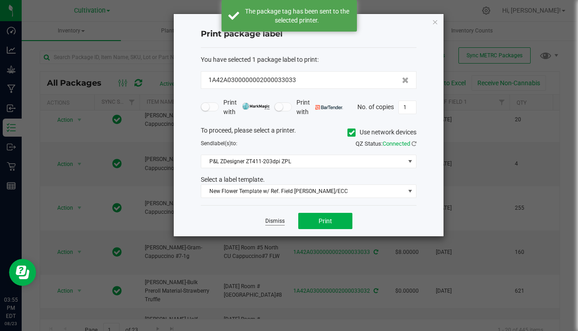
click at [275, 223] on link "Dismiss" at bounding box center [274, 222] width 19 height 8
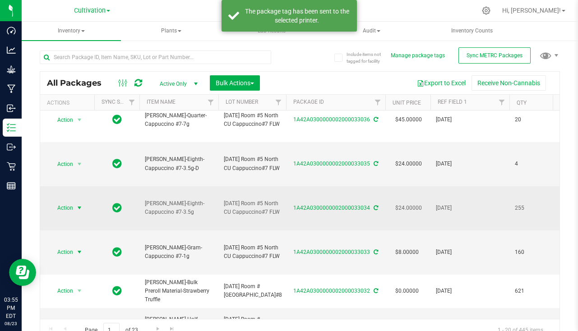
click at [80, 206] on span "select" at bounding box center [79, 207] width 7 height 7
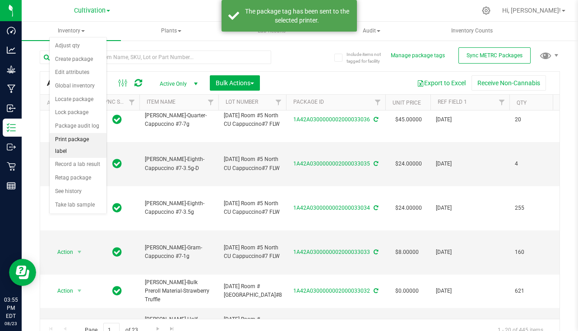
click at [83, 137] on li "Print package label" at bounding box center [78, 145] width 57 height 25
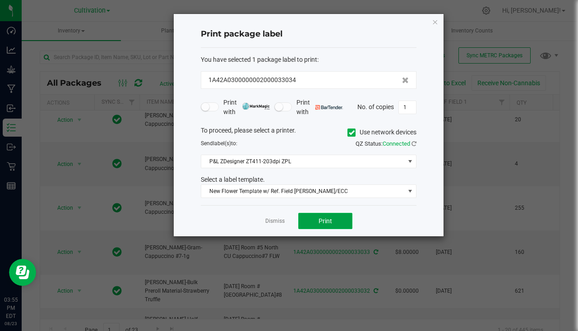
click at [323, 218] on span "Print" at bounding box center [326, 221] width 14 height 7
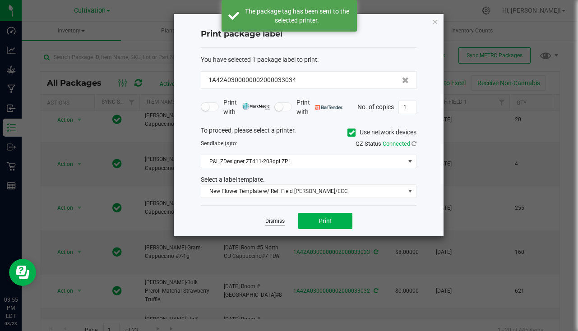
click at [272, 220] on link "Dismiss" at bounding box center [274, 222] width 19 height 8
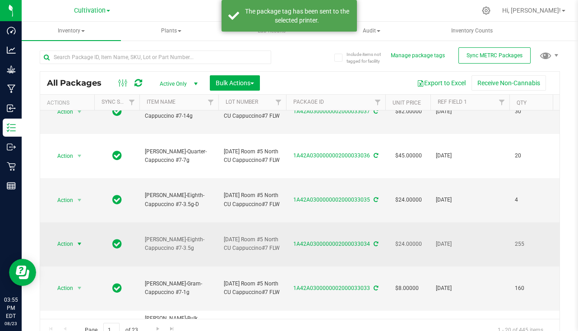
scroll to position [45, 0]
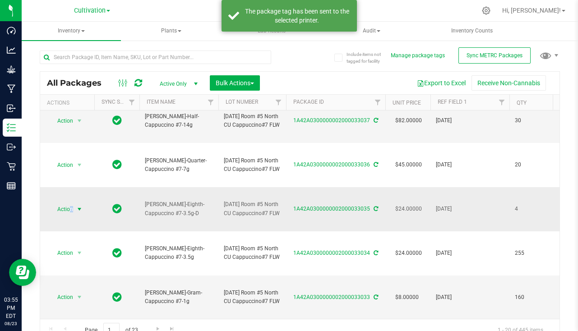
click at [70, 214] on span "Action" at bounding box center [61, 209] width 24 height 13
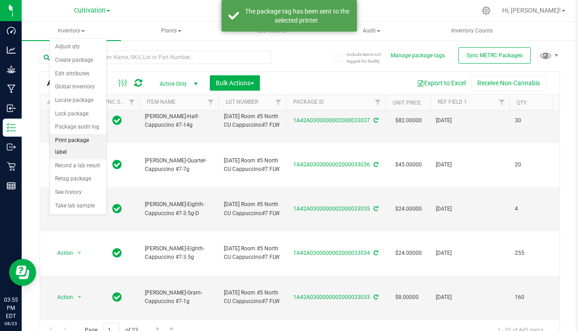
click at [74, 140] on li "Print package label" at bounding box center [78, 146] width 57 height 25
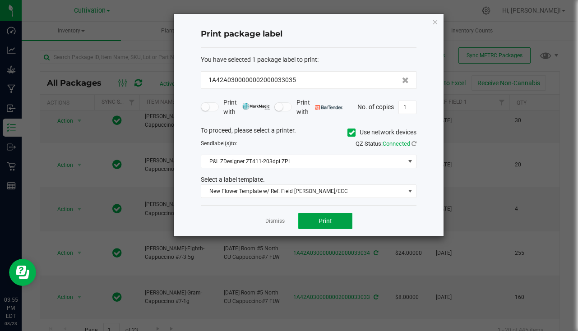
click at [310, 218] on button "Print" at bounding box center [325, 221] width 54 height 16
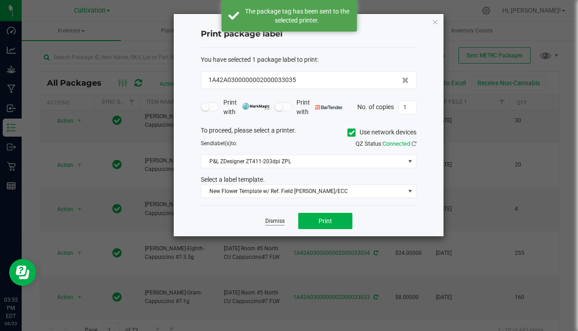
click at [279, 222] on link "Dismiss" at bounding box center [274, 222] width 19 height 8
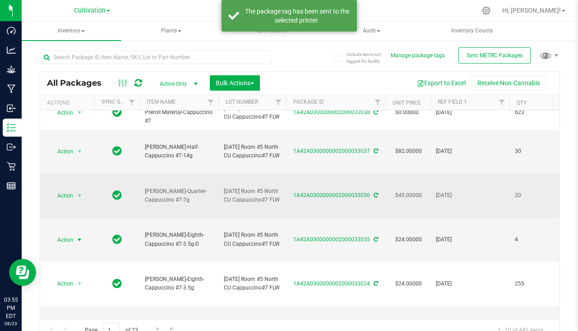
scroll to position [0, 0]
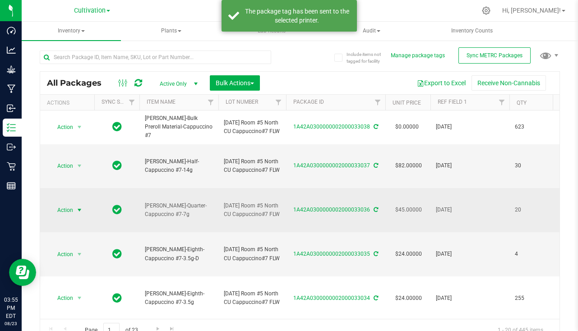
click at [71, 215] on span "Action" at bounding box center [61, 210] width 24 height 13
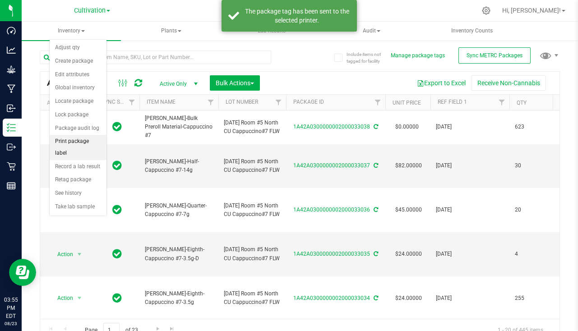
click at [79, 143] on li "Print package label" at bounding box center [78, 147] width 57 height 25
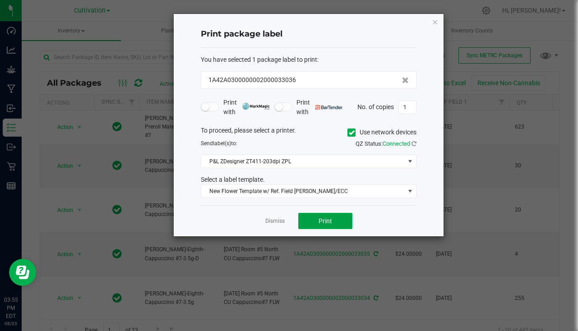
click at [317, 218] on button "Print" at bounding box center [325, 221] width 54 height 16
click at [279, 221] on link "Dismiss" at bounding box center [274, 222] width 19 height 8
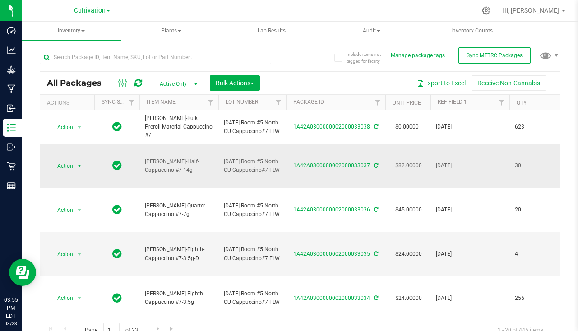
click at [79, 167] on span "select" at bounding box center [79, 165] width 7 height 7
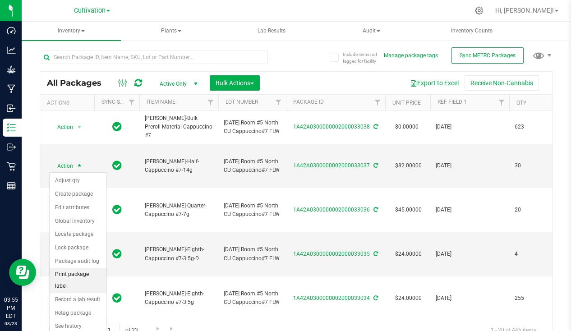
click at [84, 274] on li "Print package label" at bounding box center [78, 280] width 57 height 25
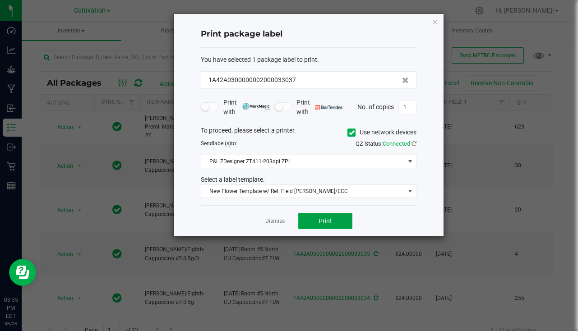
click at [322, 219] on span "Print" at bounding box center [326, 221] width 14 height 7
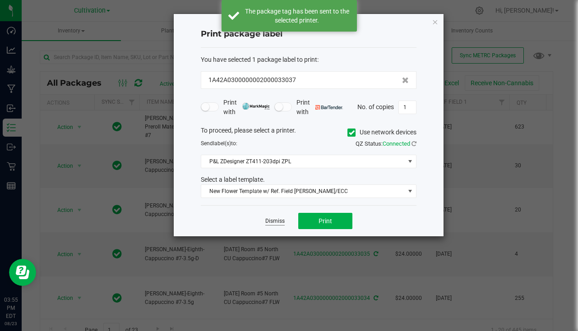
click at [276, 222] on link "Dismiss" at bounding box center [274, 222] width 19 height 8
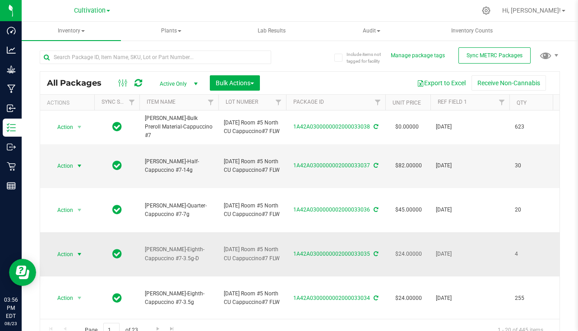
click at [83, 251] on span "select" at bounding box center [79, 254] width 11 height 13
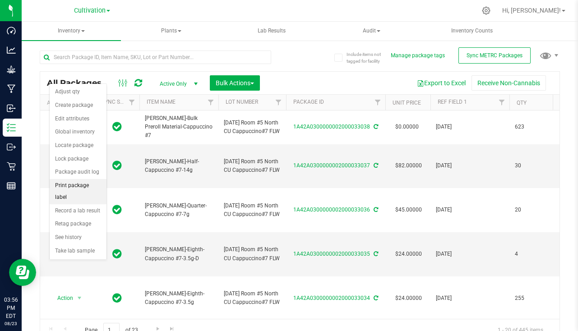
click at [76, 182] on li "Print package label" at bounding box center [78, 191] width 57 height 25
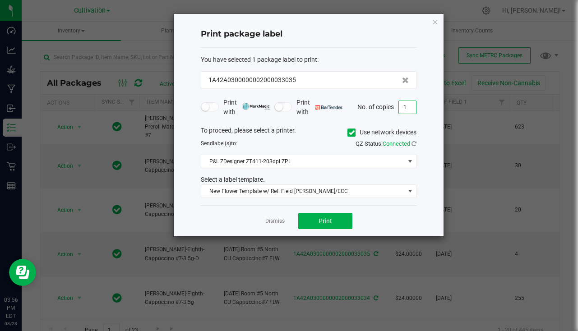
click at [411, 106] on input "1" at bounding box center [407, 107] width 17 height 13
type input "4"
click at [336, 216] on button "Print" at bounding box center [325, 221] width 54 height 16
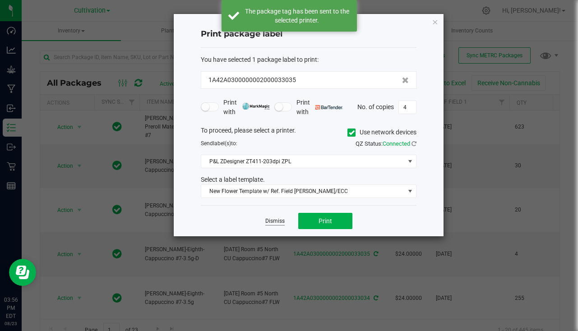
click at [275, 222] on link "Dismiss" at bounding box center [274, 222] width 19 height 8
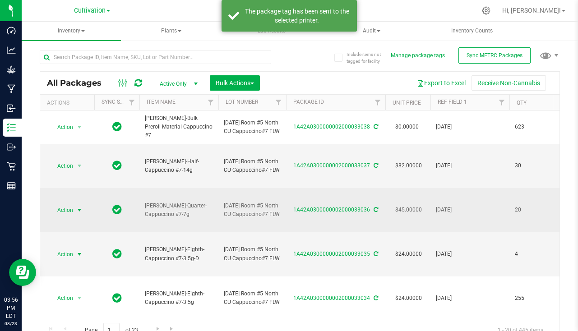
click at [78, 209] on span "select" at bounding box center [79, 210] width 7 height 7
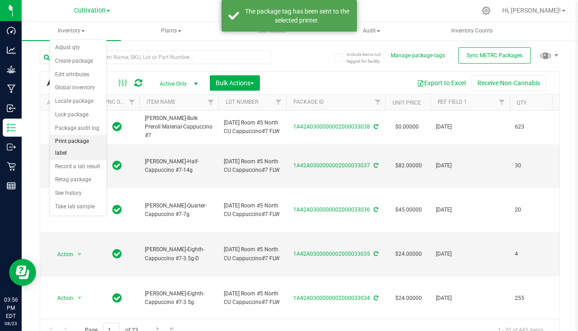
click at [77, 145] on li "Print package label" at bounding box center [78, 147] width 57 height 25
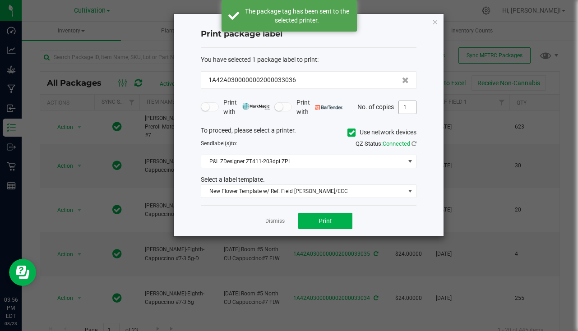
click at [408, 107] on input "1" at bounding box center [407, 107] width 17 height 13
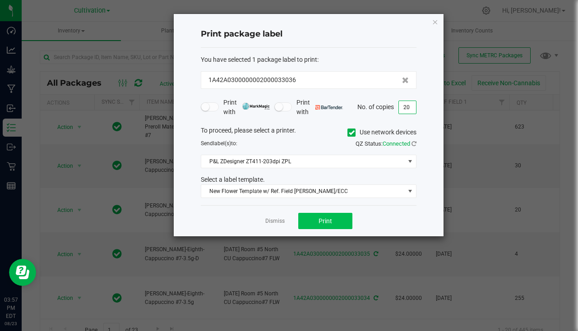
type input "20"
click at [338, 222] on button "Print" at bounding box center [325, 221] width 54 height 16
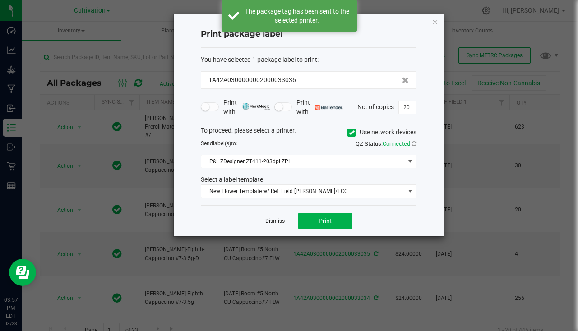
click at [271, 220] on link "Dismiss" at bounding box center [274, 222] width 19 height 8
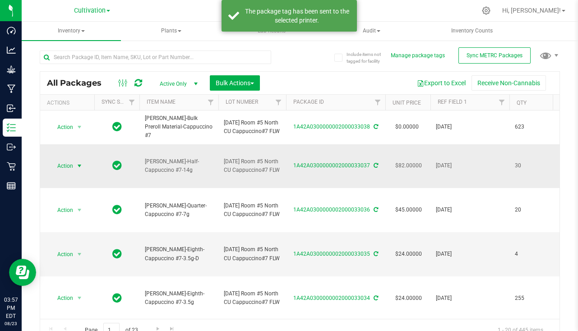
click at [77, 160] on span "select" at bounding box center [79, 166] width 11 height 13
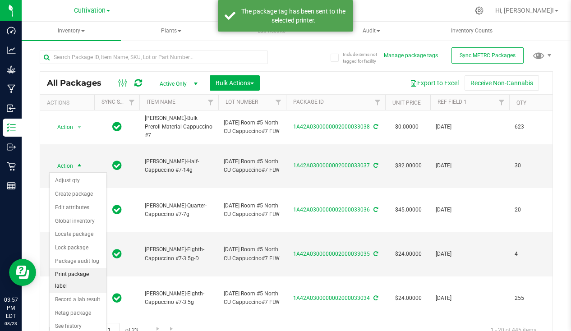
click at [83, 277] on li "Print package label" at bounding box center [78, 280] width 57 height 25
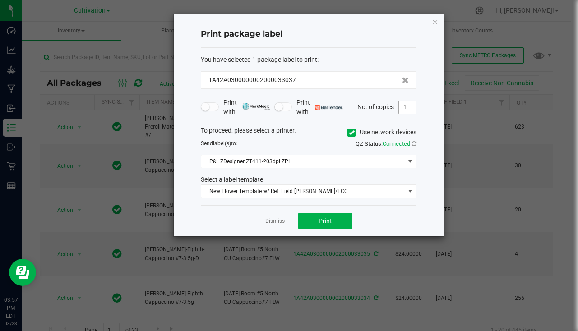
click at [403, 107] on input "1" at bounding box center [407, 107] width 17 height 13
type input "30"
click at [327, 218] on span "Print" at bounding box center [326, 221] width 14 height 7
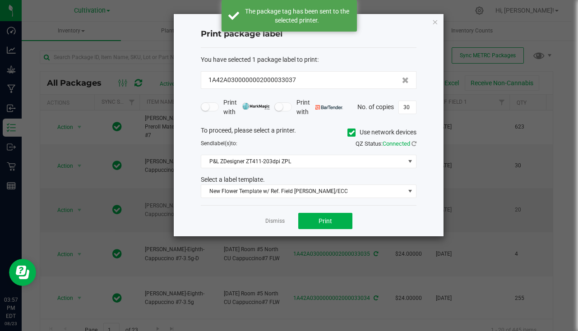
click at [277, 220] on link "Dismiss" at bounding box center [274, 222] width 19 height 8
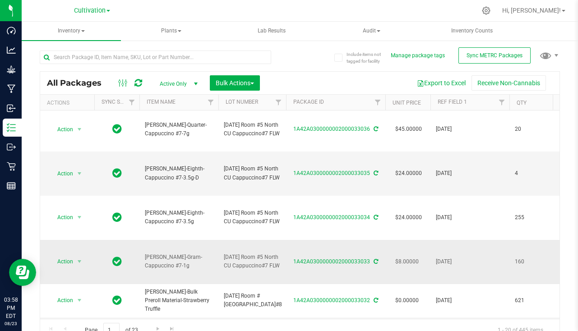
scroll to position [90, 0]
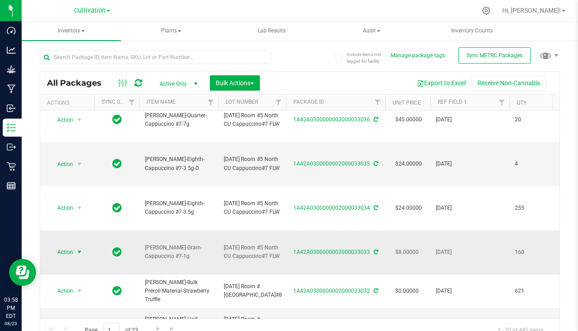
click at [77, 252] on span "select" at bounding box center [79, 252] width 7 height 7
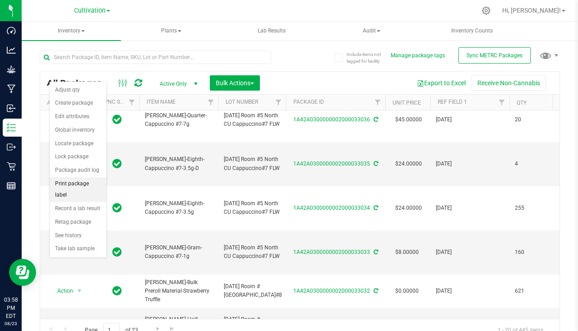
click at [74, 186] on li "Print package label" at bounding box center [78, 189] width 57 height 25
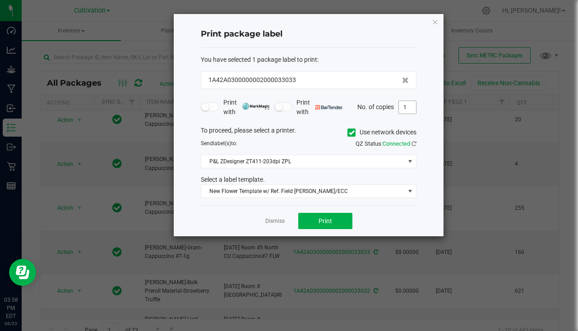
click at [410, 109] on input "1" at bounding box center [407, 107] width 17 height 13
type input "100"
click at [328, 225] on button "Print" at bounding box center [325, 221] width 54 height 16
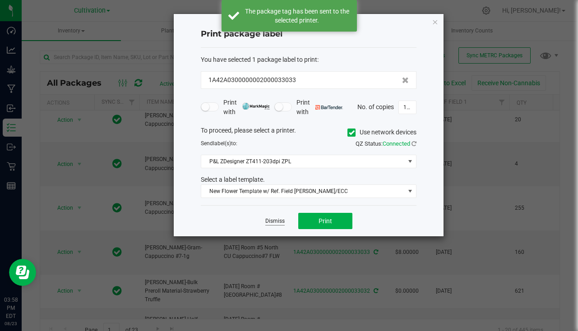
click at [265, 223] on link "Dismiss" at bounding box center [274, 222] width 19 height 8
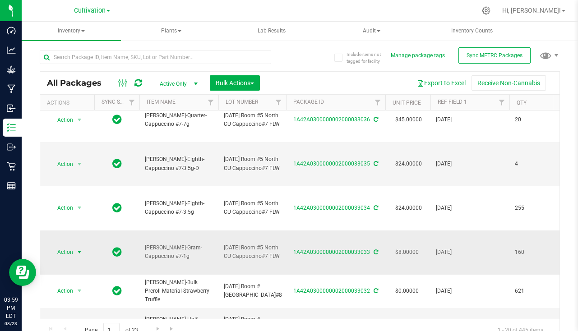
click at [79, 255] on span "select" at bounding box center [79, 252] width 7 height 7
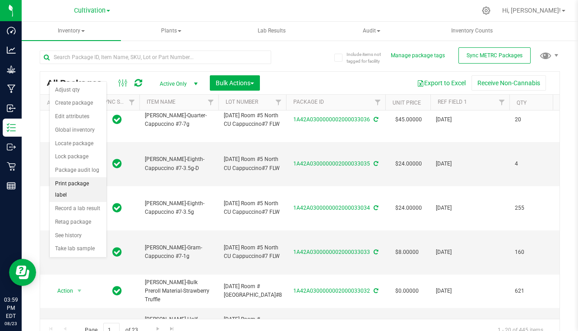
click at [85, 186] on li "Print package label" at bounding box center [78, 189] width 57 height 25
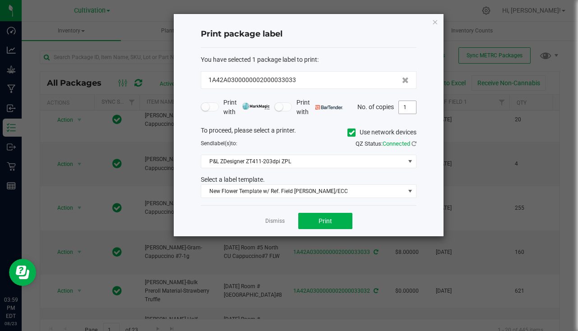
click at [406, 108] on input "1" at bounding box center [407, 107] width 17 height 13
type input "60"
click at [333, 217] on button "Print" at bounding box center [325, 221] width 54 height 16
click at [280, 223] on link "Dismiss" at bounding box center [274, 222] width 19 height 8
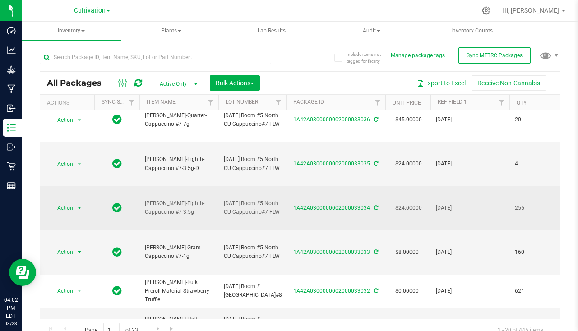
click at [69, 207] on span "Action" at bounding box center [61, 208] width 24 height 13
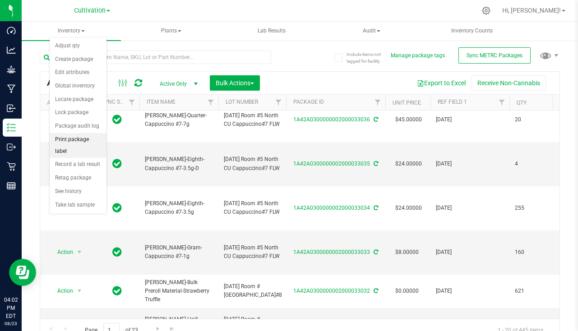
click at [81, 134] on li "Print package label" at bounding box center [78, 145] width 57 height 25
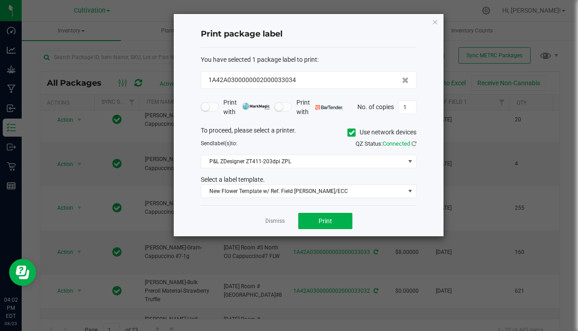
click at [404, 116] on div "Print with Print with No. of copies 1" at bounding box center [309, 107] width 216 height 19
click at [408, 109] on input "1" at bounding box center [407, 107] width 17 height 13
type input "255"
click at [341, 222] on button "Print" at bounding box center [325, 221] width 54 height 16
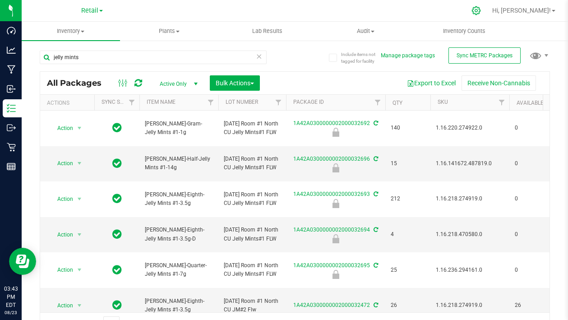
click at [481, 10] on icon at bounding box center [476, 10] width 9 height 9
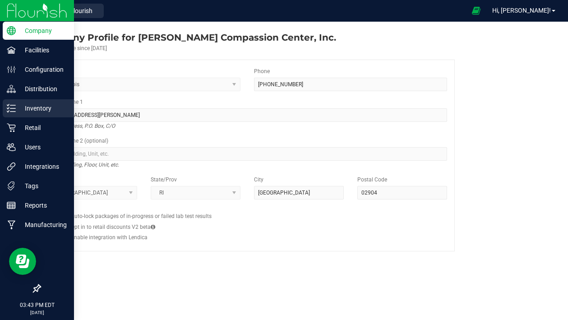
click at [37, 105] on p "Inventory" at bounding box center [43, 108] width 54 height 11
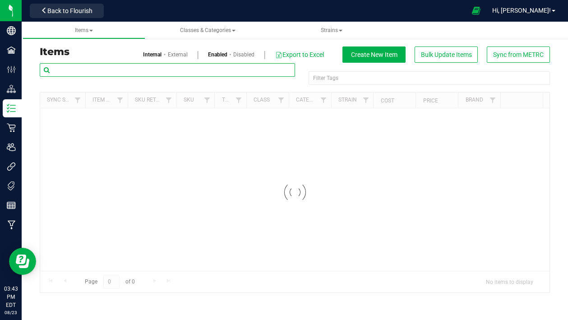
click at [131, 65] on input "text" at bounding box center [167, 70] width 255 height 14
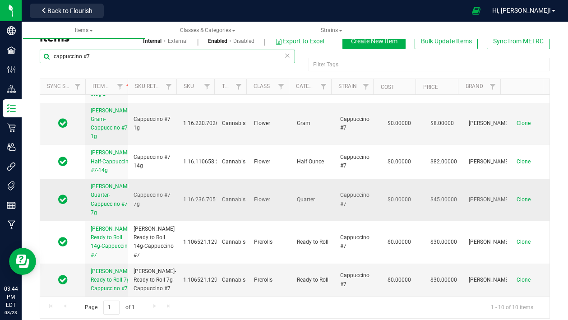
scroll to position [21, 0]
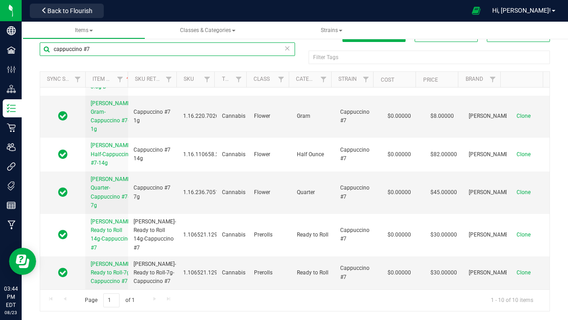
type input "cappuccino #7"
